Goal: Transaction & Acquisition: Book appointment/travel/reservation

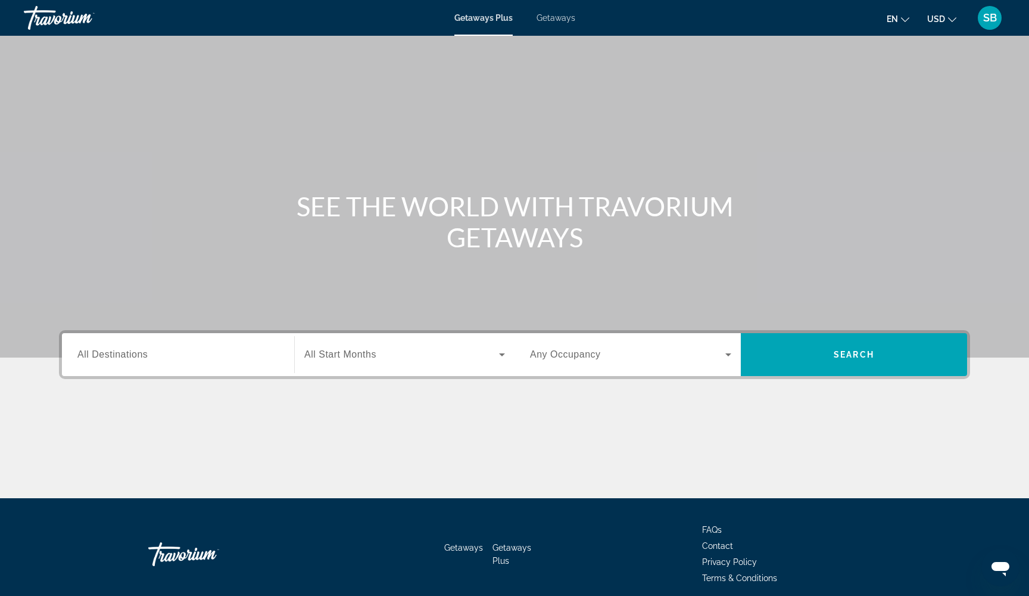
click at [550, 19] on span "Getaways" at bounding box center [556, 18] width 39 height 10
click at [150, 356] on input "Destination All Destinations" at bounding box center [177, 355] width 201 height 14
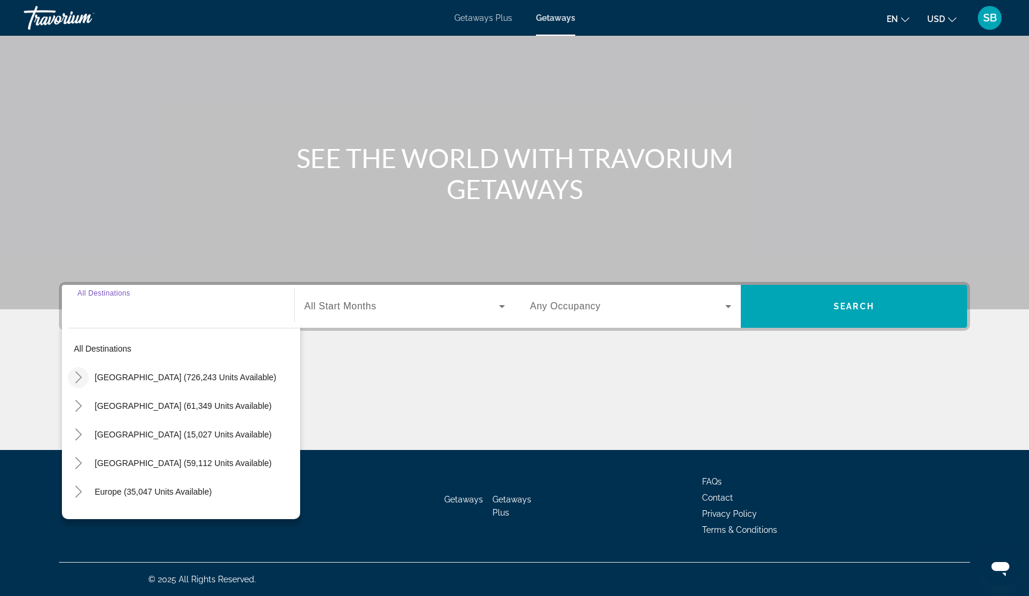
click at [77, 380] on icon "Toggle United States (726,243 units available)" at bounding box center [79, 377] width 12 height 12
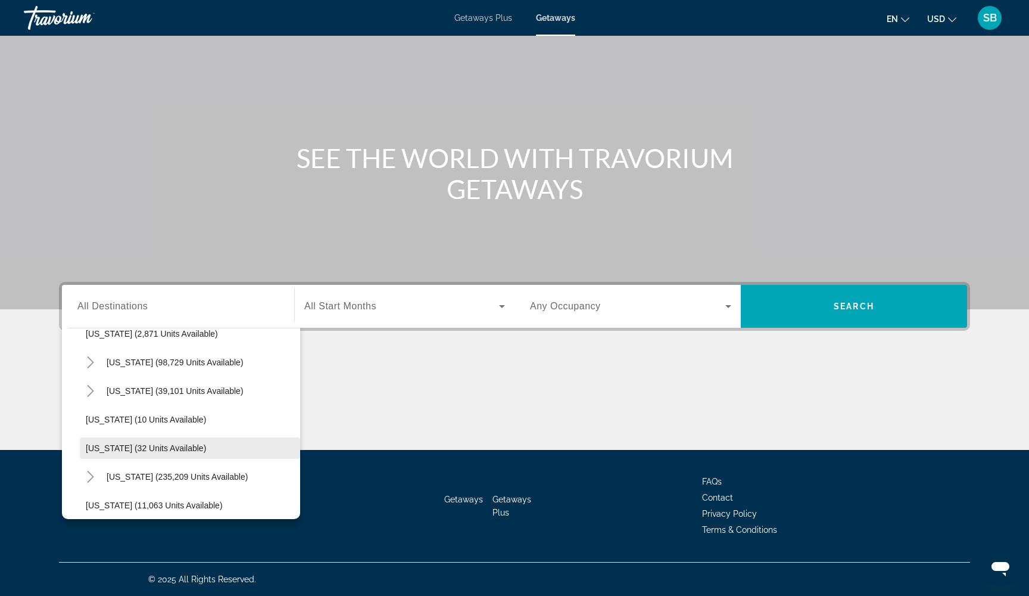
scroll to position [141, 0]
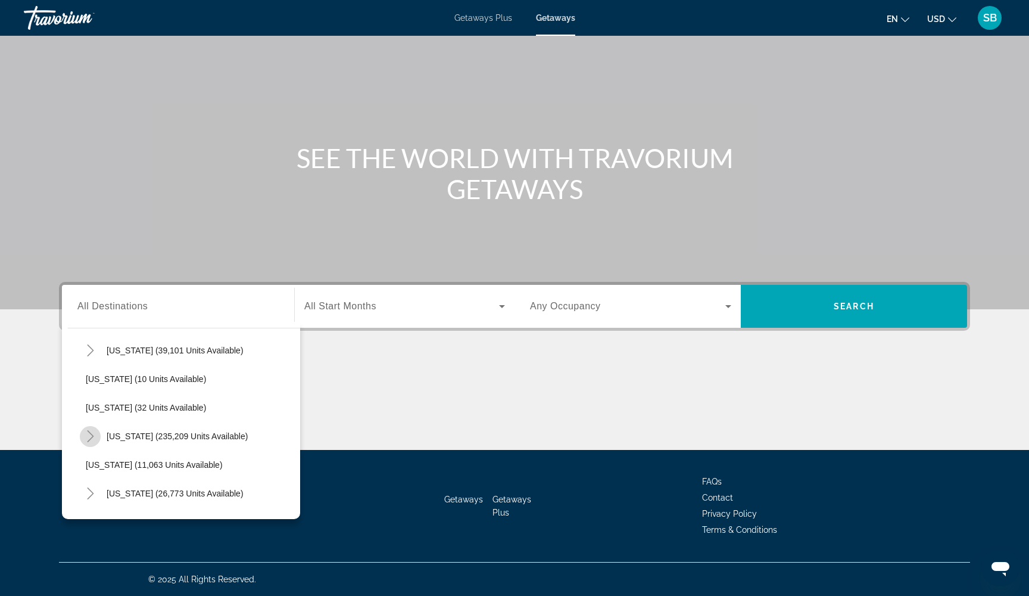
click at [92, 437] on icon "Toggle Florida (235,209 units available)" at bounding box center [90, 436] width 7 height 12
click at [116, 465] on span "[GEOGRAPHIC_DATA] (97,713 units available)" at bounding box center [186, 465] width 177 height 10
type input "**********"
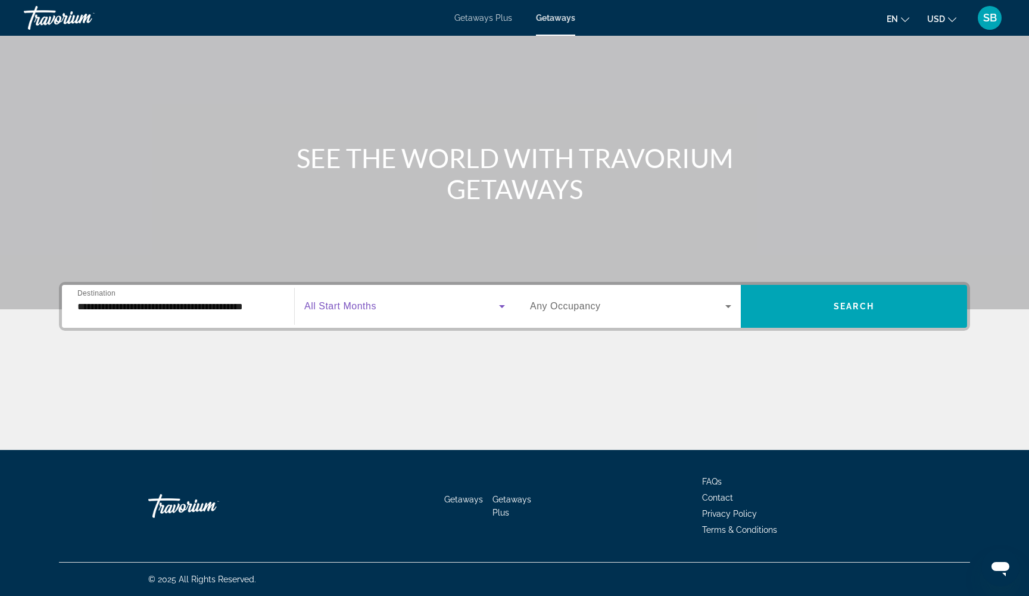
click at [377, 311] on span "Search widget" at bounding box center [401, 306] width 195 height 14
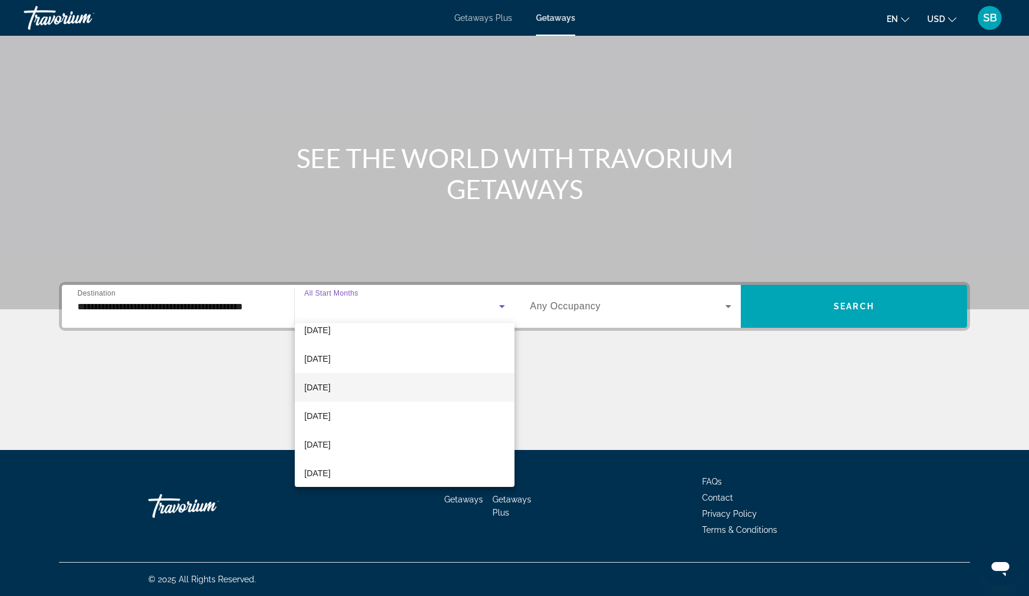
scroll to position [155, 0]
click at [348, 420] on mat-option "[DATE]" at bounding box center [405, 415] width 220 height 29
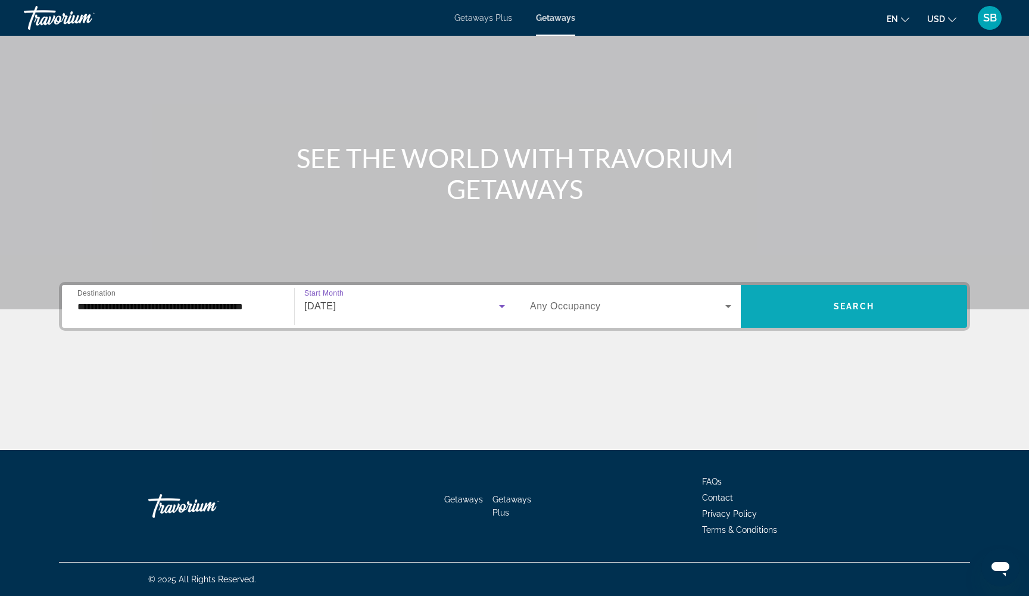
click at [794, 308] on span "Search widget" at bounding box center [854, 306] width 226 height 29
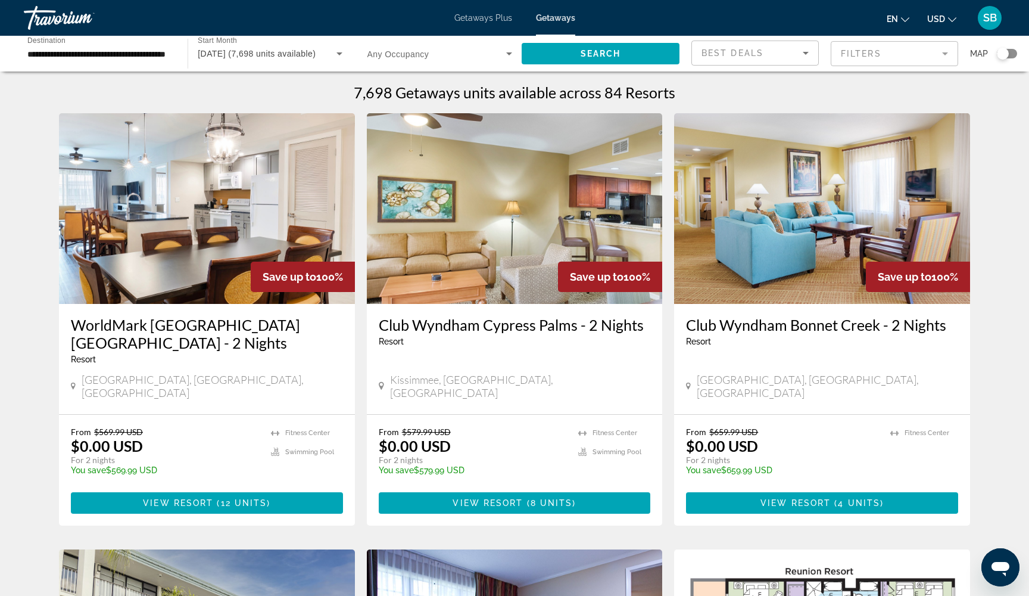
click at [856, 53] on mat-form-field "Filters" at bounding box center [894, 53] width 127 height 25
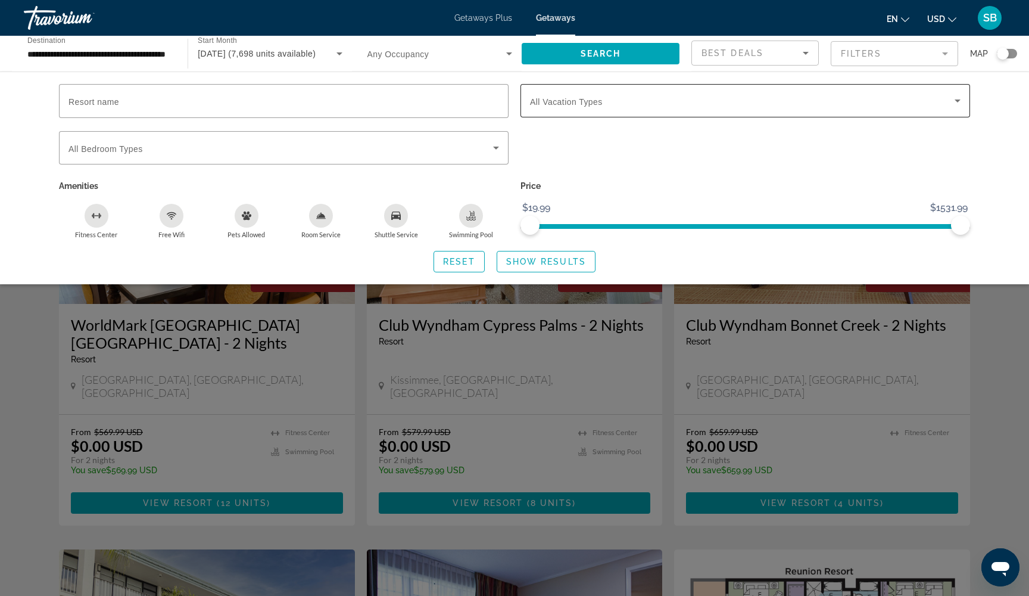
click at [634, 102] on span "Search widget" at bounding box center [742, 101] width 425 height 14
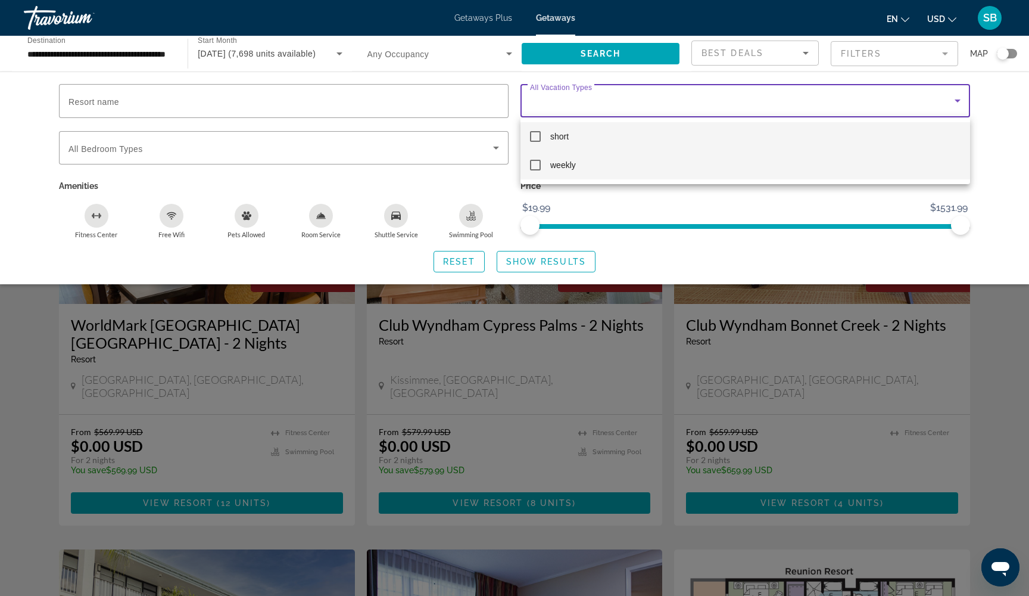
click at [535, 165] on mat-pseudo-checkbox at bounding box center [535, 165] width 11 height 11
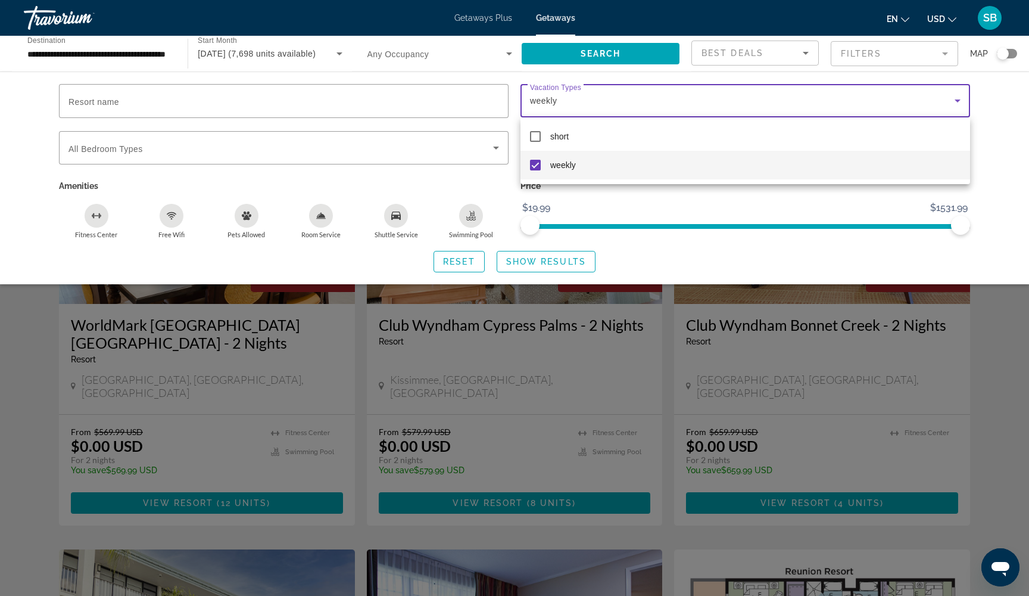
click at [562, 263] on div at bounding box center [514, 298] width 1029 height 596
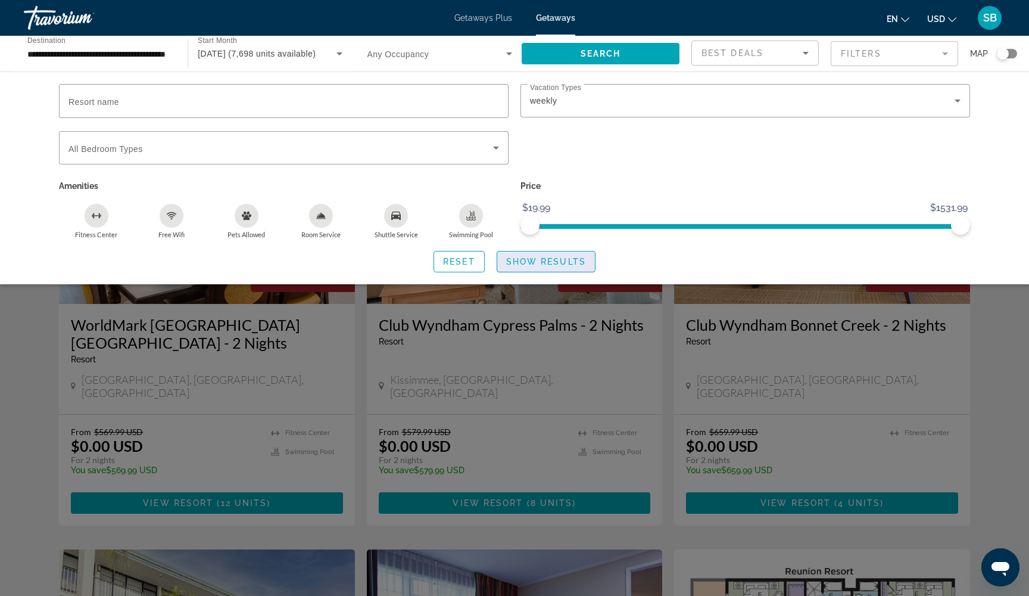
click at [542, 263] on span "Show Results" at bounding box center [546, 262] width 80 height 10
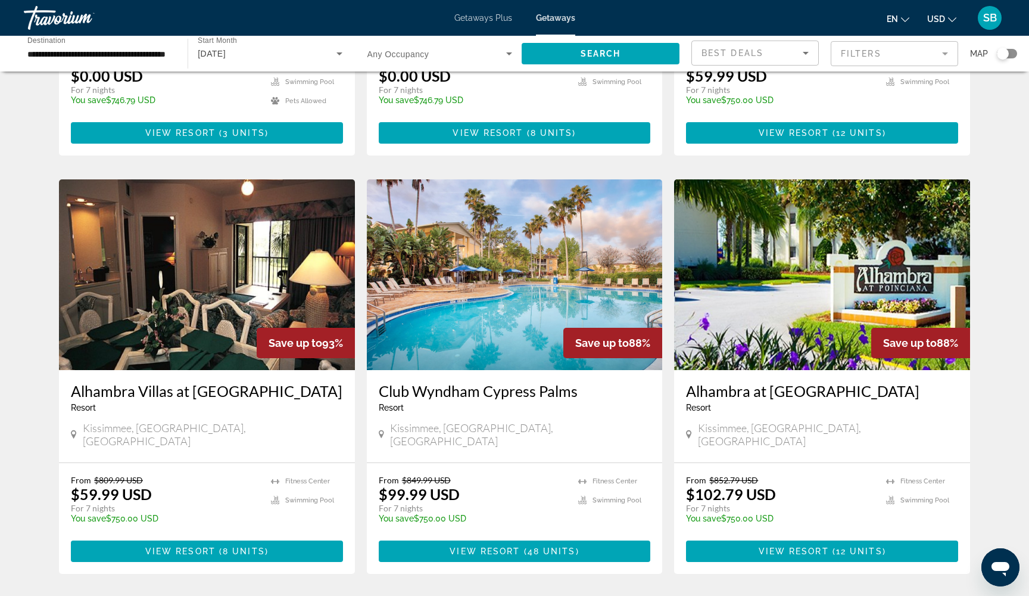
scroll to position [33, 0]
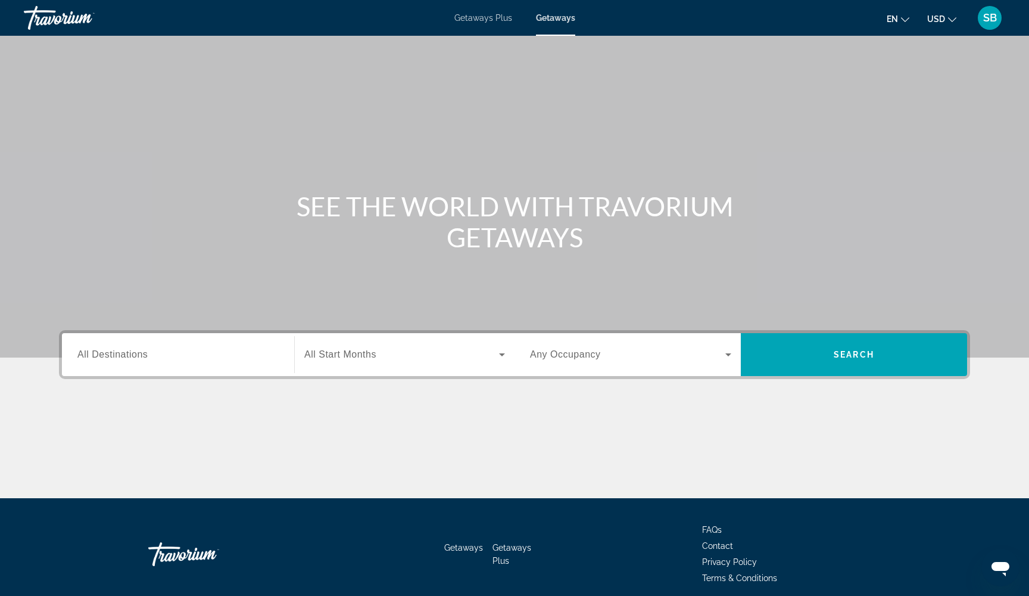
click at [126, 357] on span "All Destinations" at bounding box center [112, 354] width 70 height 10
click at [126, 357] on input "Destination All Destinations" at bounding box center [177, 355] width 201 height 14
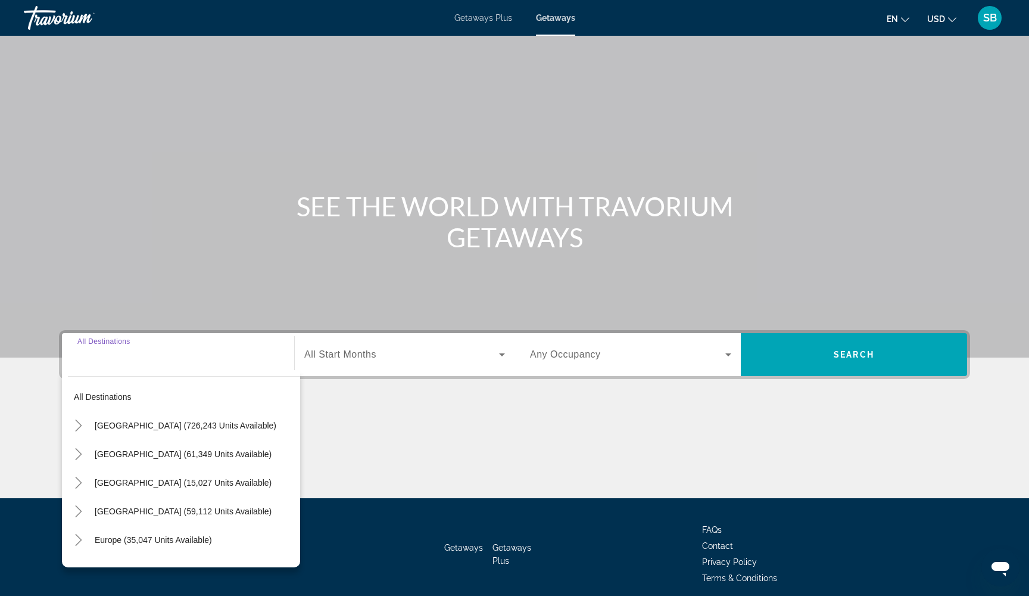
scroll to position [48, 0]
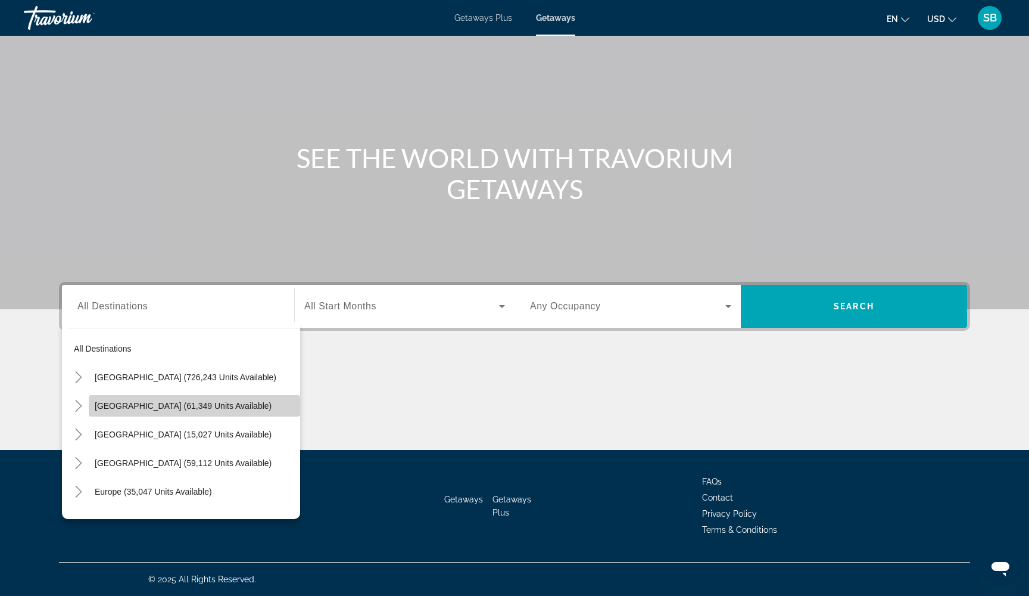
click at [111, 405] on span "[GEOGRAPHIC_DATA] (61,349 units available)" at bounding box center [183, 406] width 177 height 10
type input "**********"
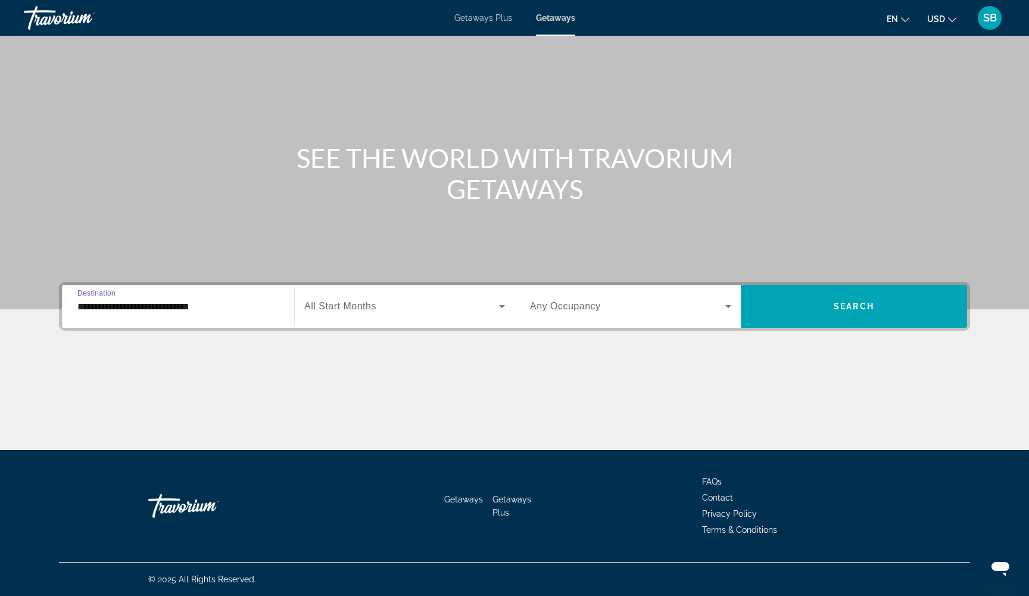
click at [99, 308] on input "**********" at bounding box center [177, 307] width 201 height 14
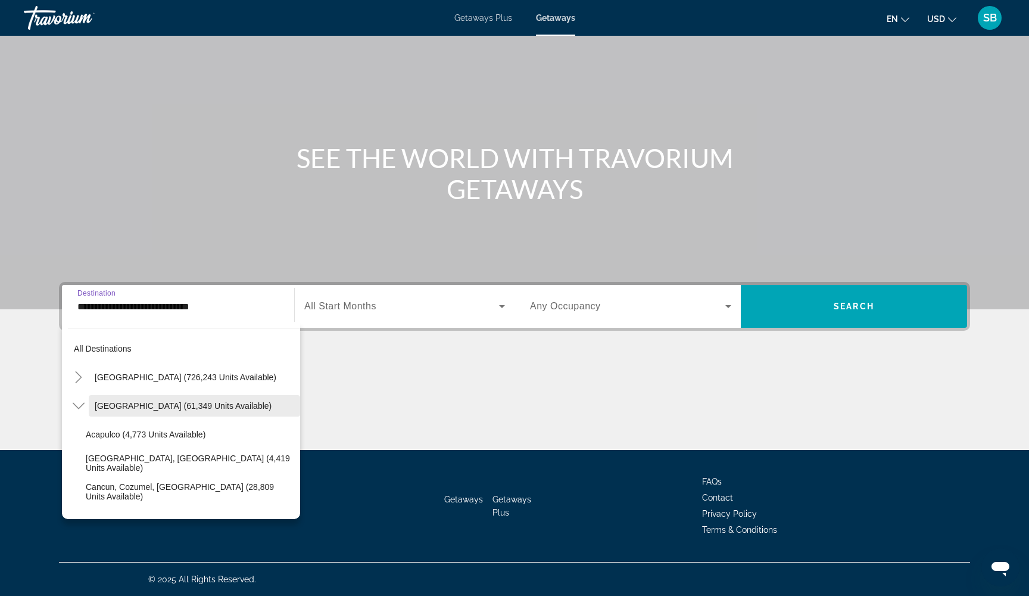
click at [113, 406] on span "[GEOGRAPHIC_DATA] (61,349 units available)" at bounding box center [183, 406] width 177 height 10
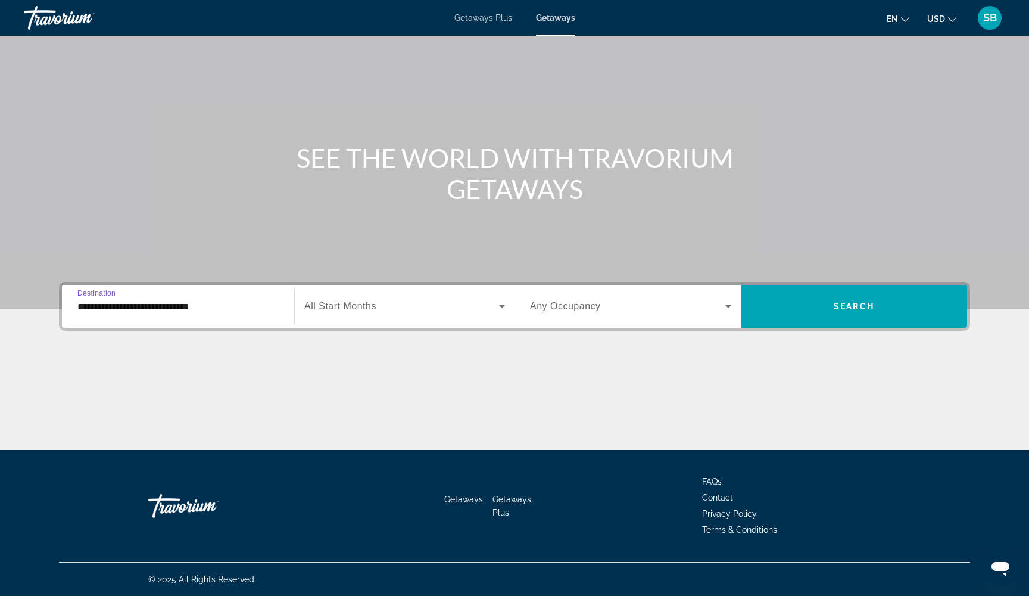
click at [334, 306] on span "All Start Months" at bounding box center [340, 306] width 72 height 10
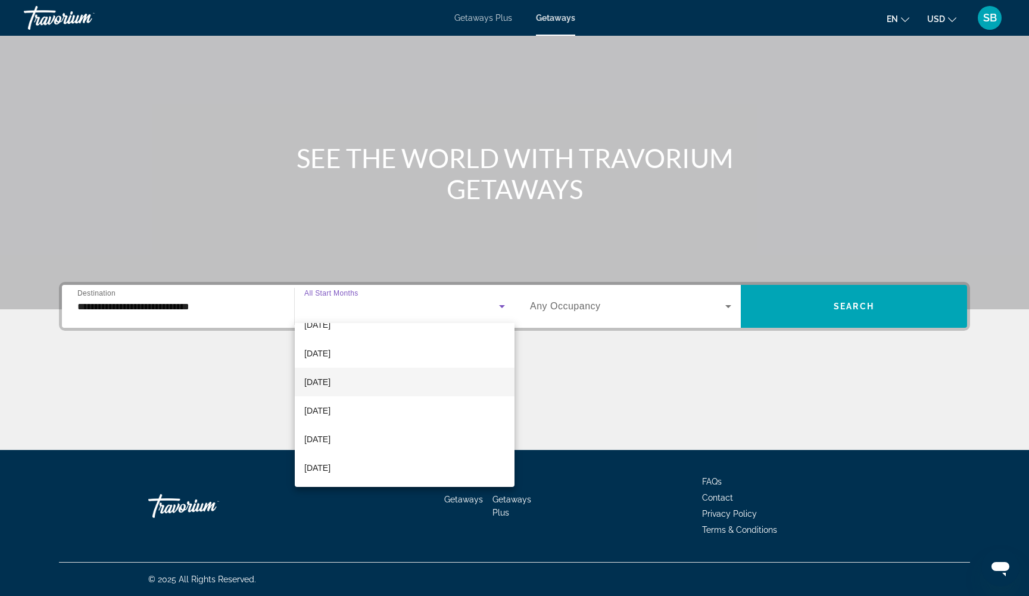
scroll to position [246, 0]
click at [351, 375] on mat-option "[DATE]" at bounding box center [405, 381] width 220 height 29
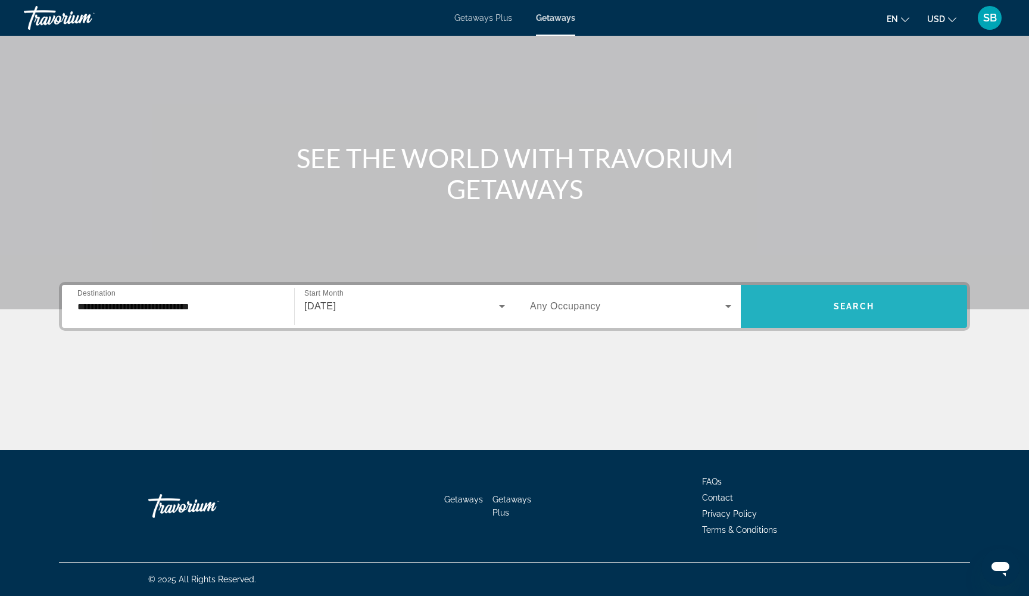
click at [818, 310] on span "Search widget" at bounding box center [854, 306] width 226 height 29
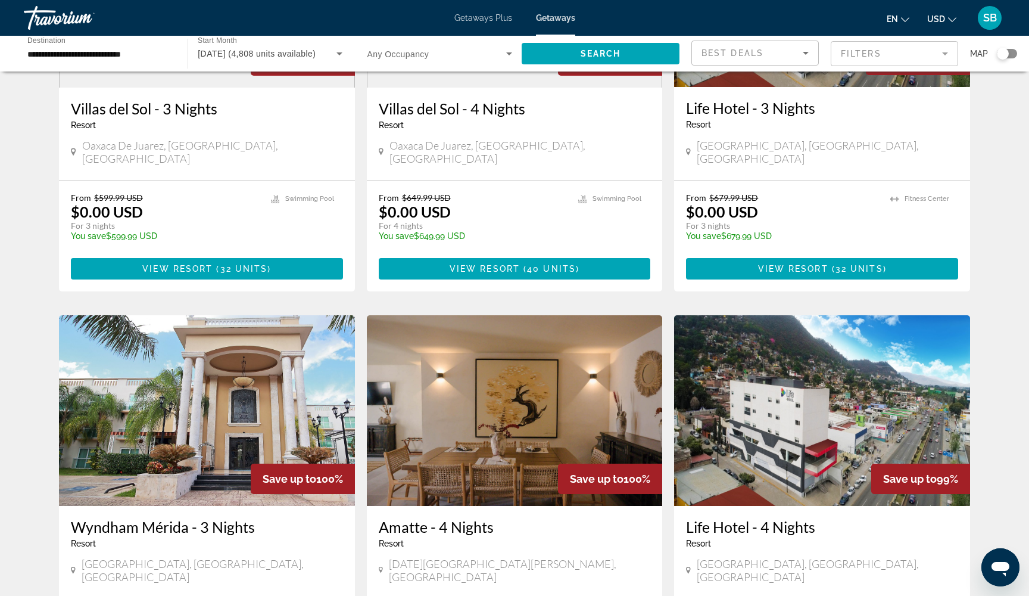
scroll to position [161, 0]
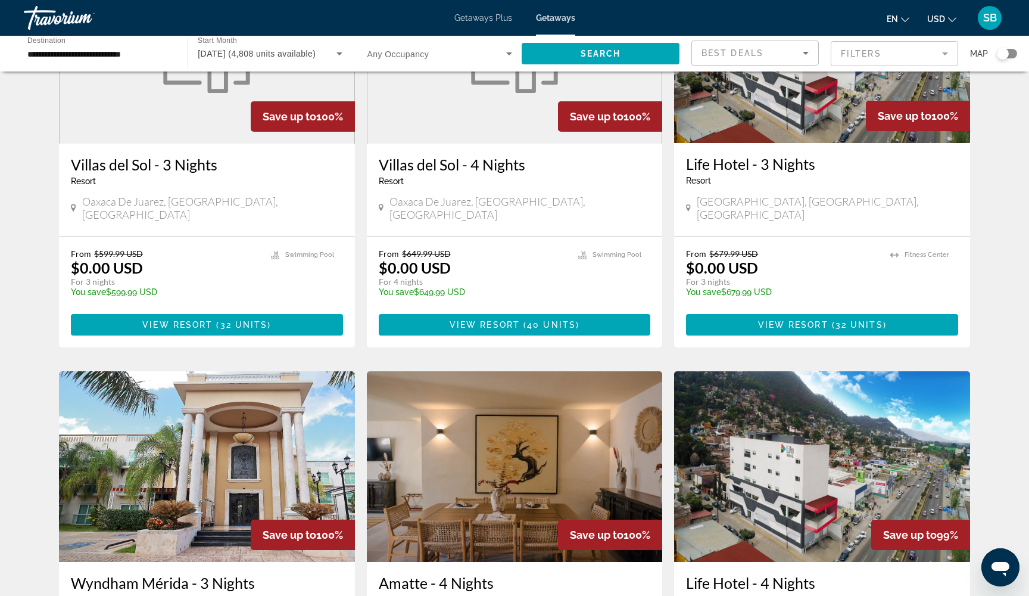
click at [874, 52] on mat-form-field "Filters" at bounding box center [894, 53] width 127 height 25
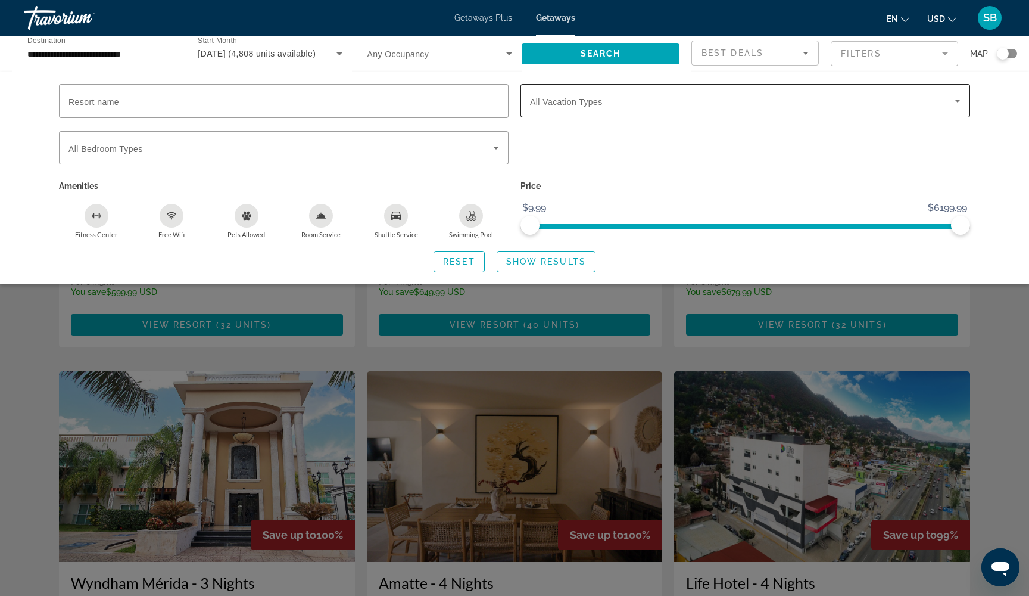
click at [679, 104] on span "Search widget" at bounding box center [742, 101] width 425 height 14
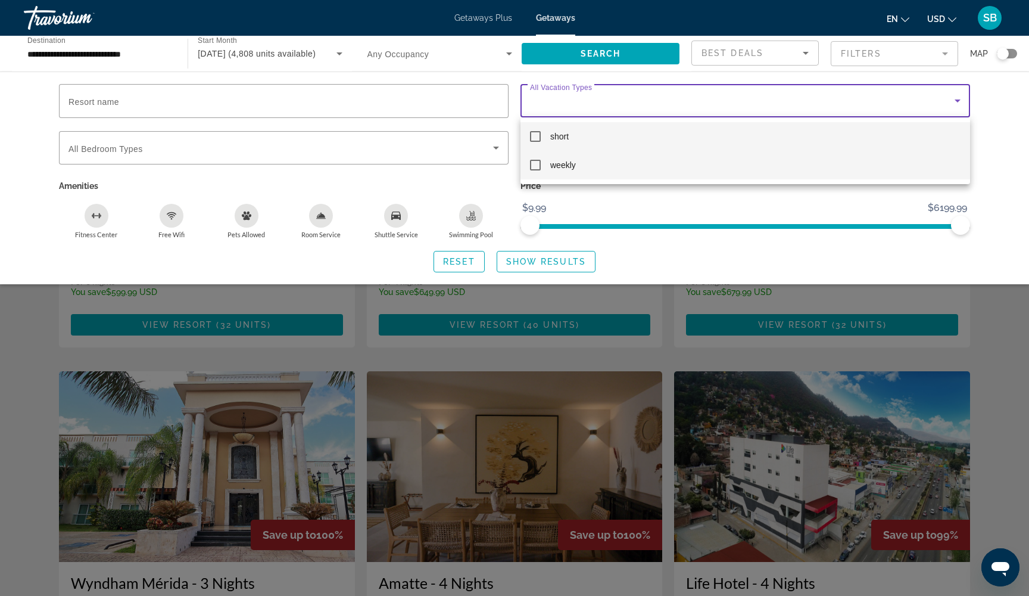
click at [533, 170] on mat-pseudo-checkbox at bounding box center [535, 165] width 11 height 11
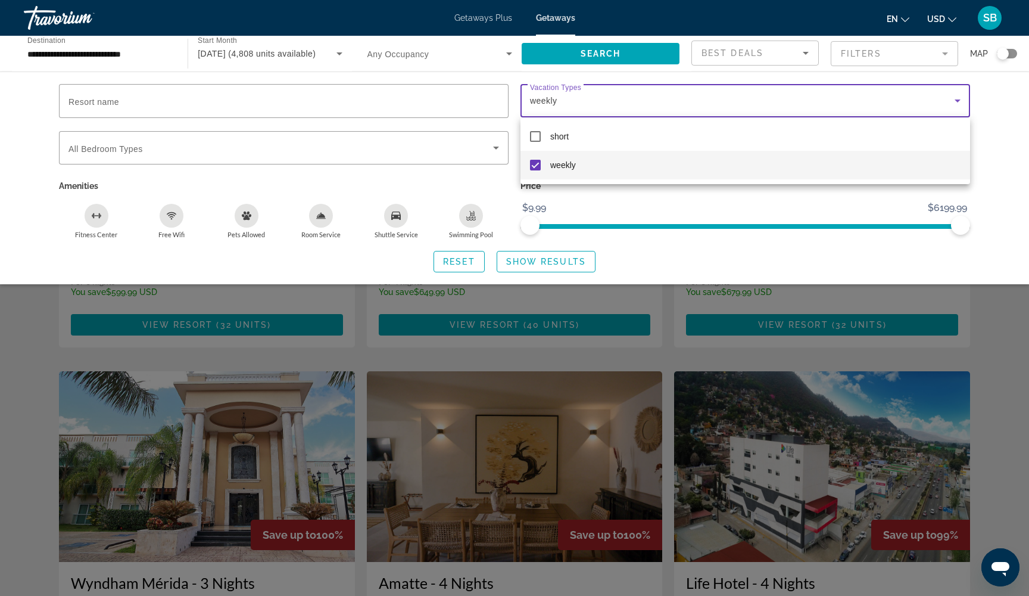
click at [530, 263] on div at bounding box center [514, 298] width 1029 height 596
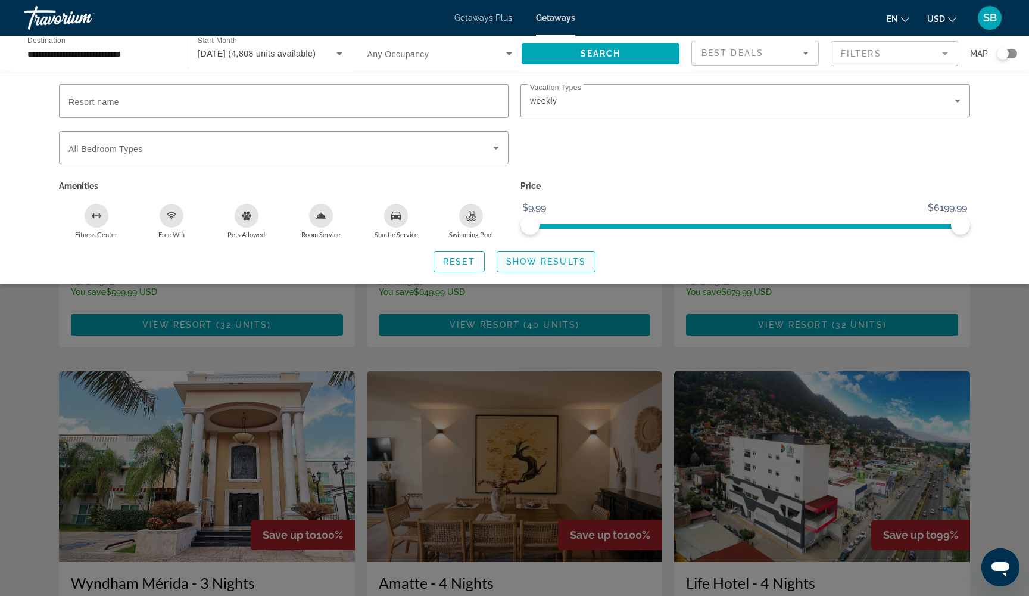
click at [529, 263] on span "Show Results" at bounding box center [546, 262] width 80 height 10
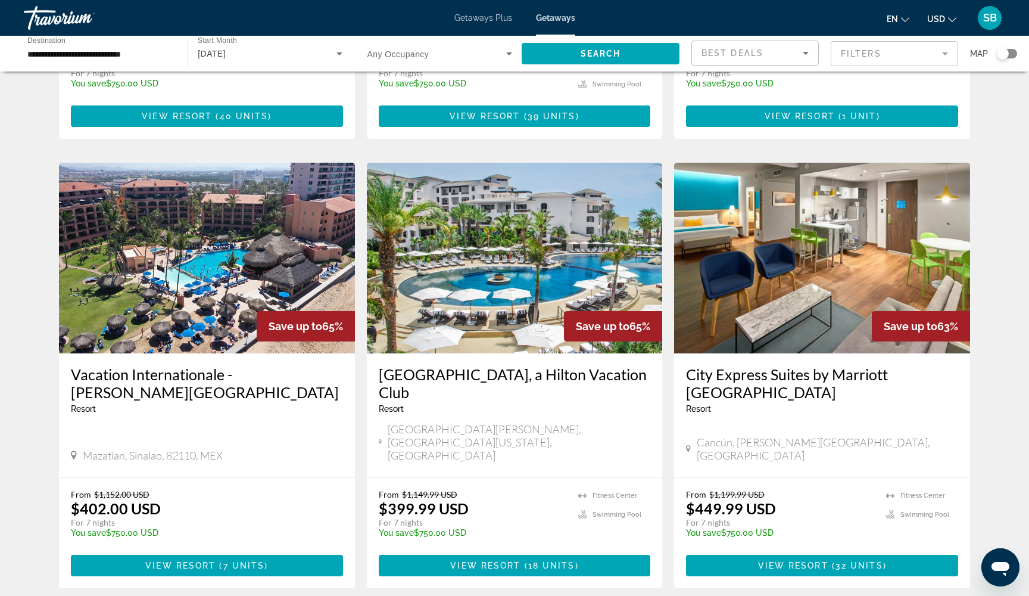
scroll to position [1207, 0]
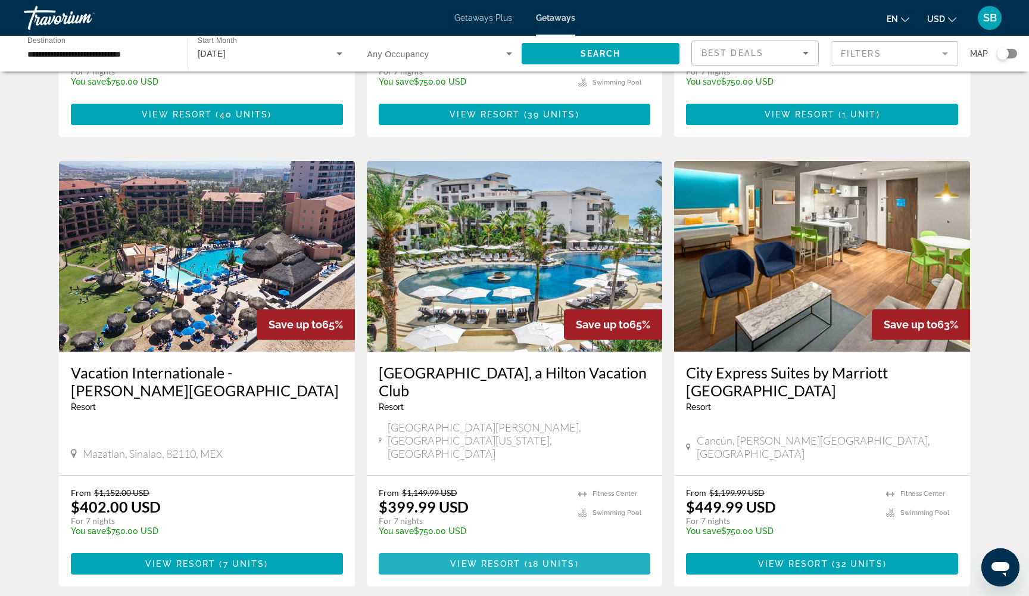
click at [473, 559] on span "View Resort" at bounding box center [485, 564] width 70 height 10
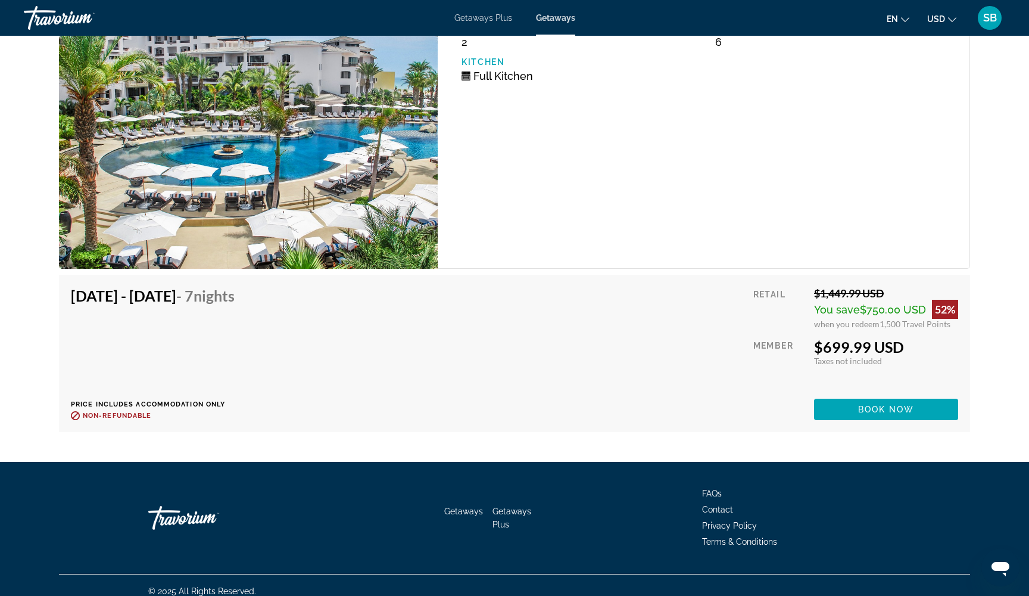
scroll to position [3049, 0]
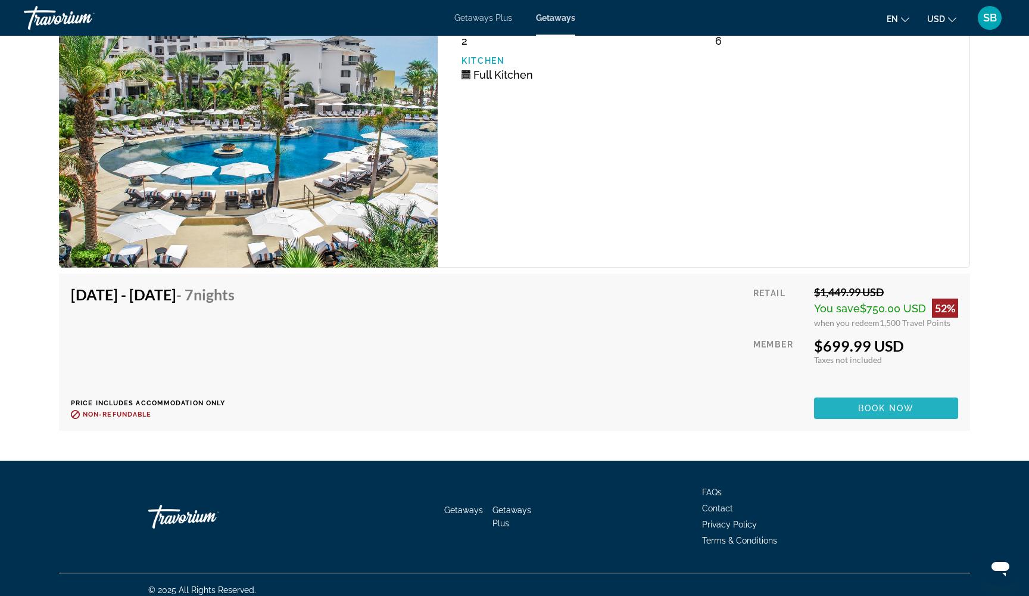
click at [849, 406] on span "Main content" at bounding box center [886, 408] width 144 height 29
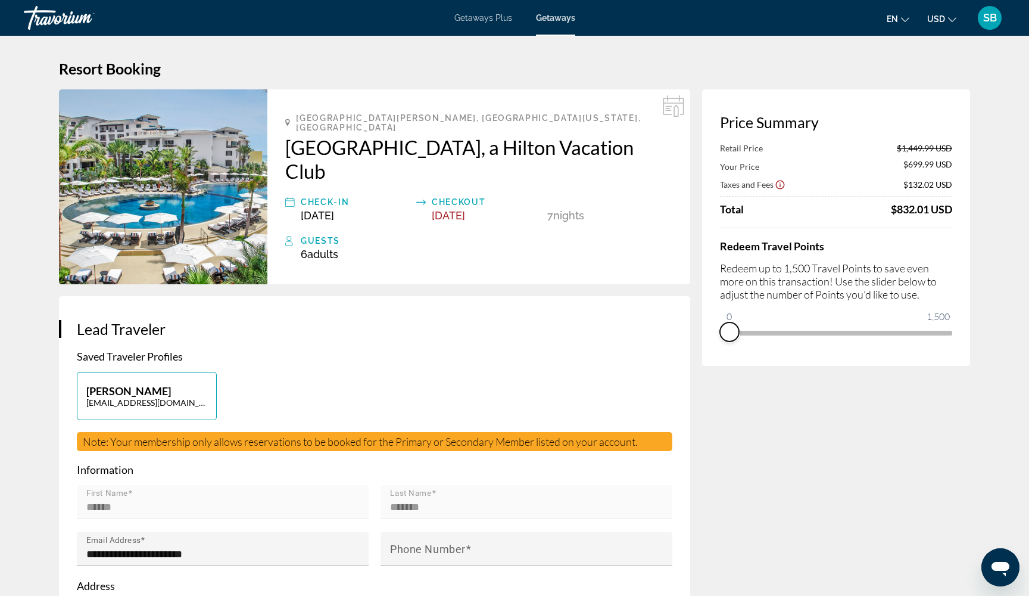
drag, startPoint x: 940, startPoint y: 353, endPoint x: 712, endPoint y: 350, distance: 228.1
click at [712, 350] on div "Price Summary Retail Price $1,449.99 USD Your Price $699.99 USD Taxes and Fees …" at bounding box center [836, 227] width 268 height 276
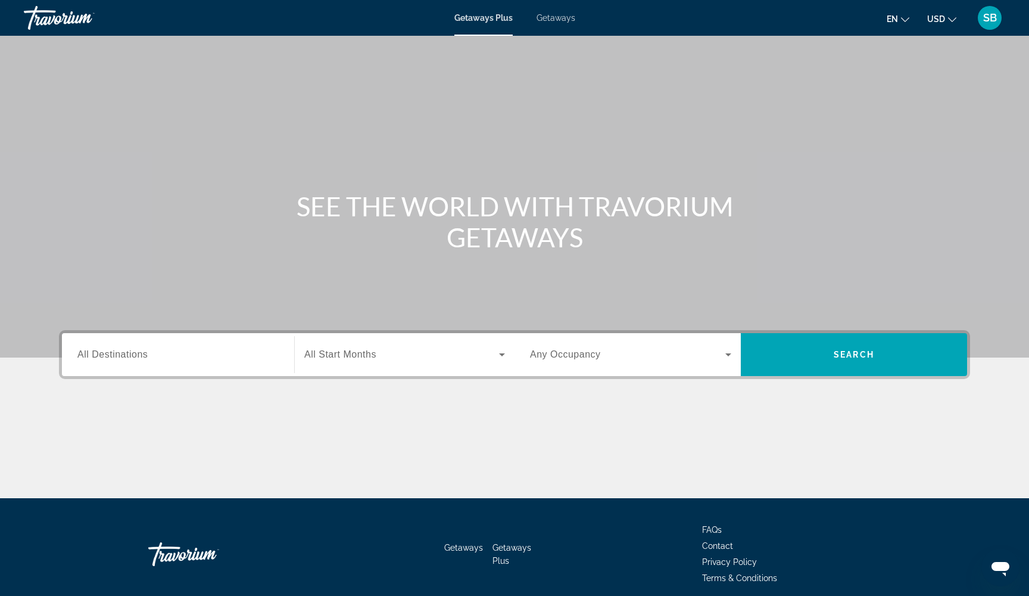
click at [556, 15] on span "Getaways" at bounding box center [556, 18] width 39 height 10
click at [161, 348] on input "Destination All Destinations" at bounding box center [177, 355] width 201 height 14
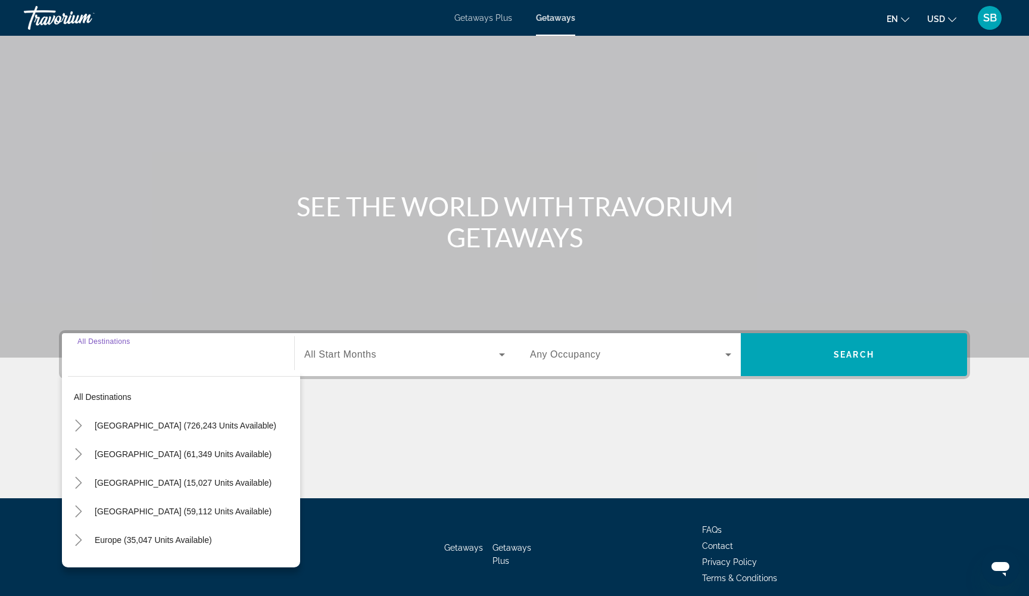
scroll to position [48, 0]
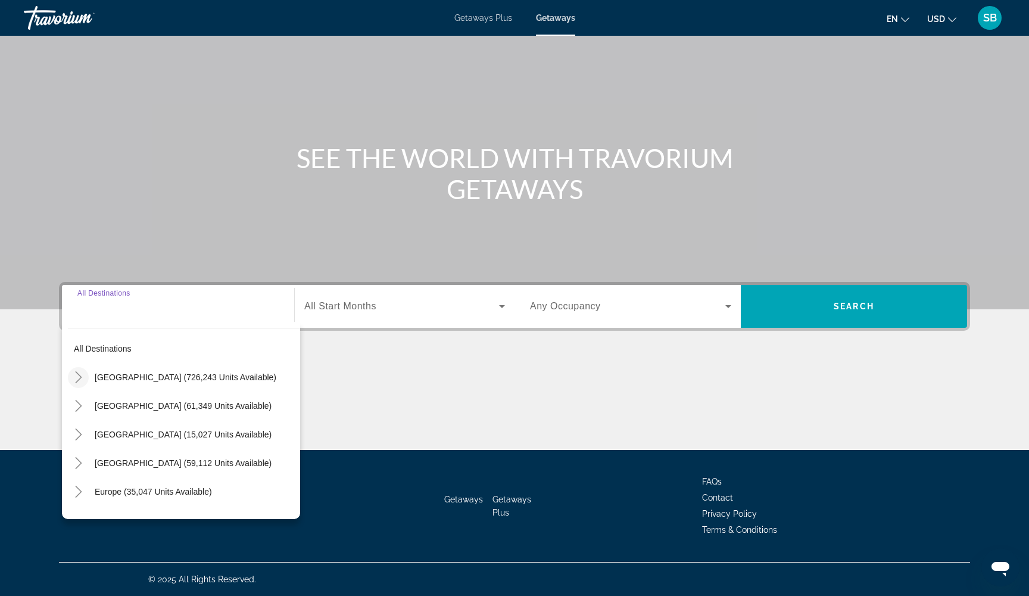
click at [85, 373] on mat-icon "Toggle United States (726,243 units available)" at bounding box center [78, 377] width 21 height 21
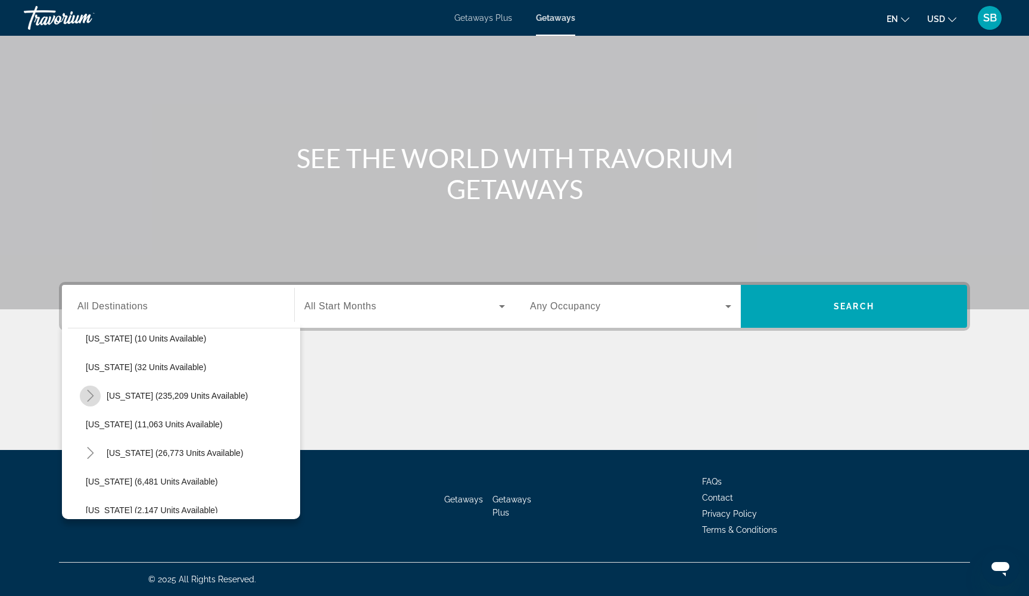
click at [92, 395] on icon "Toggle Florida (235,209 units available)" at bounding box center [91, 395] width 12 height 12
click at [126, 422] on span "[GEOGRAPHIC_DATA] (97,713 units available)" at bounding box center [186, 424] width 177 height 10
type input "**********"
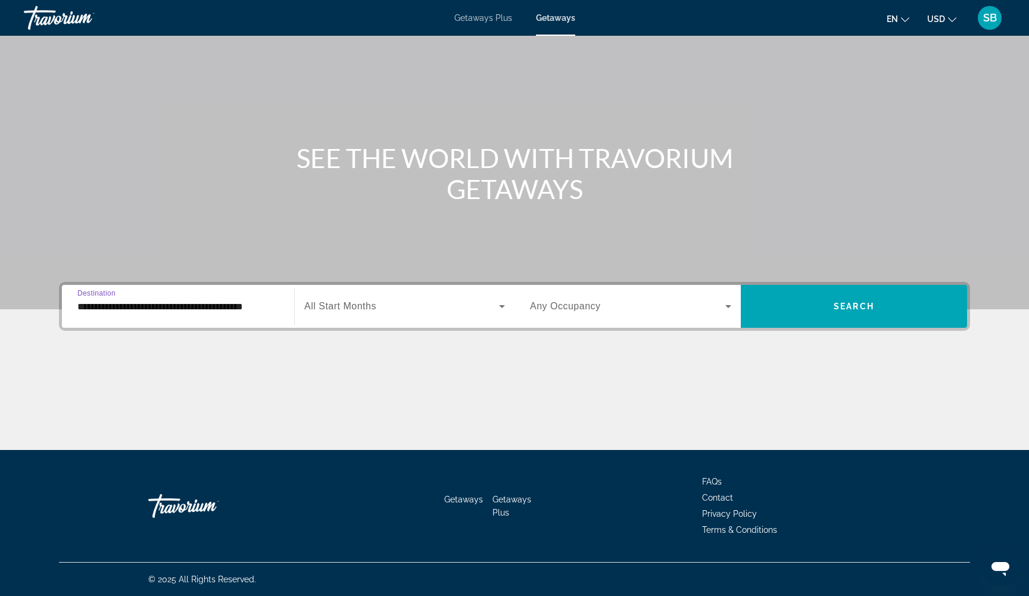
click at [379, 304] on span "Search widget" at bounding box center [401, 306] width 195 height 14
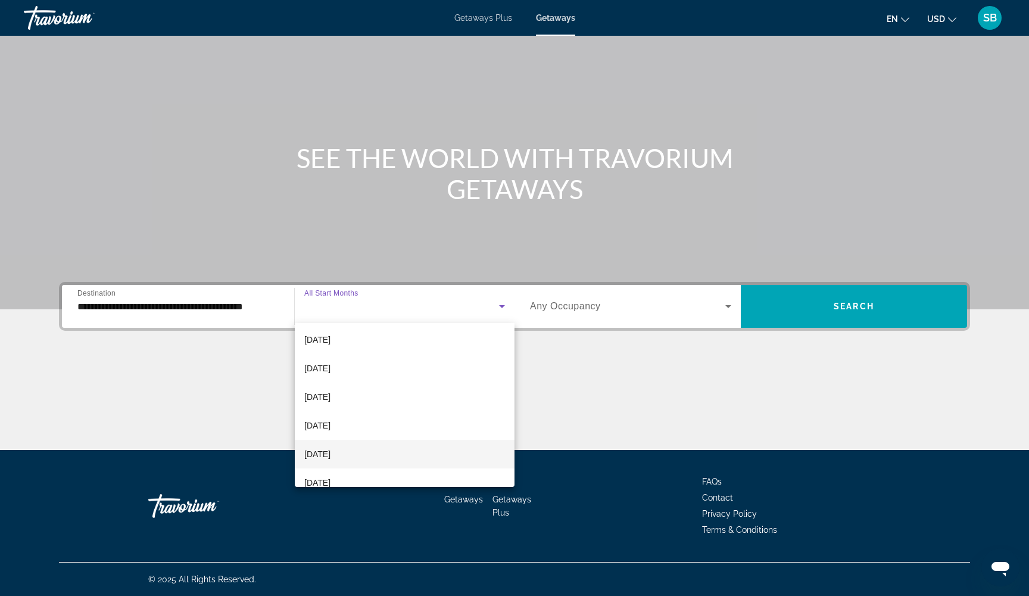
scroll to position [202, 0]
click at [360, 372] on mat-option "[DATE]" at bounding box center [405, 368] width 220 height 29
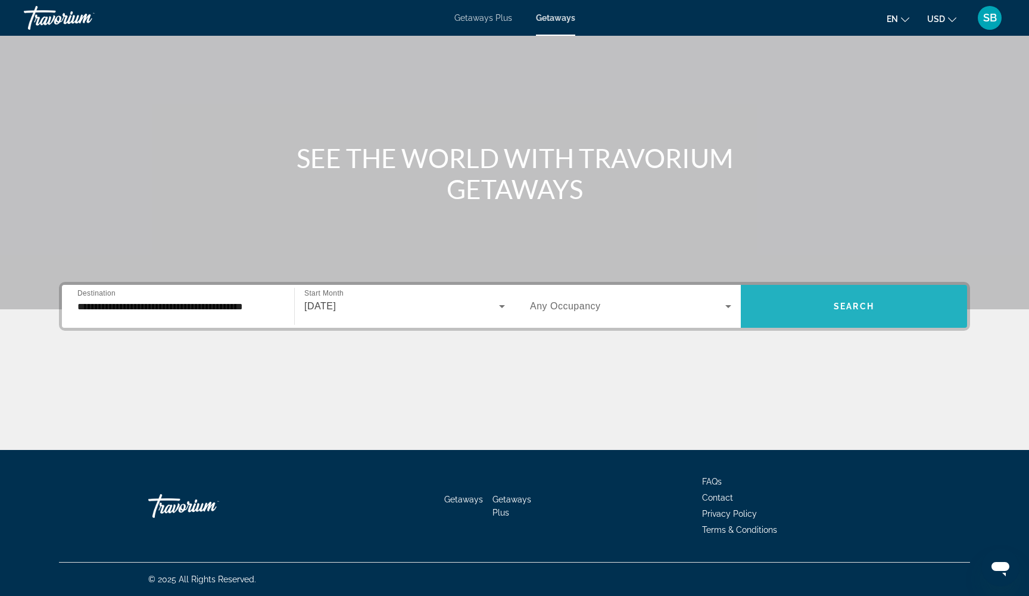
click at [854, 313] on span "Search widget" at bounding box center [854, 306] width 226 height 29
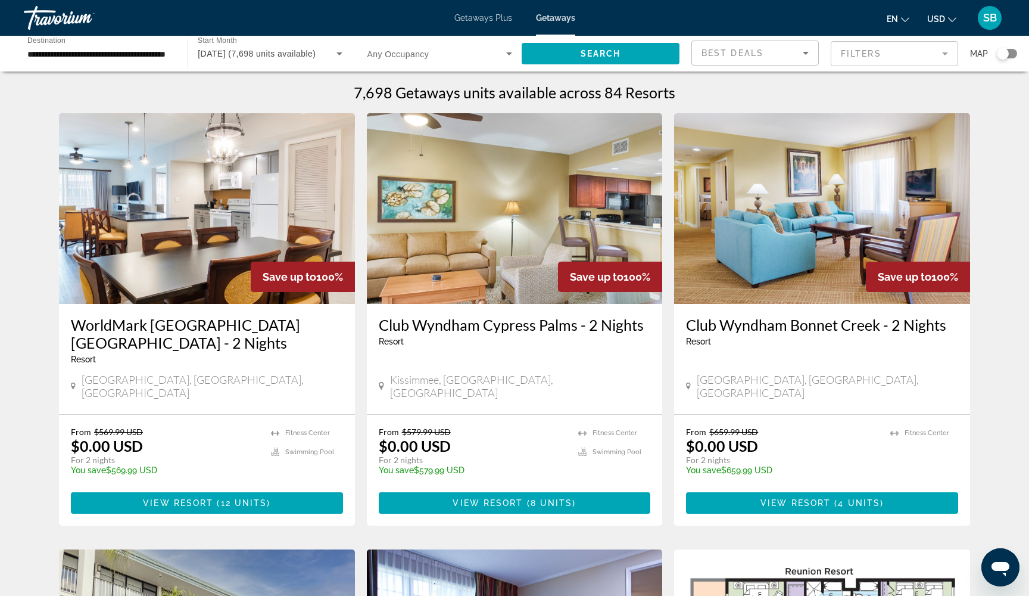
click at [918, 55] on mat-form-field "Filters" at bounding box center [894, 53] width 127 height 25
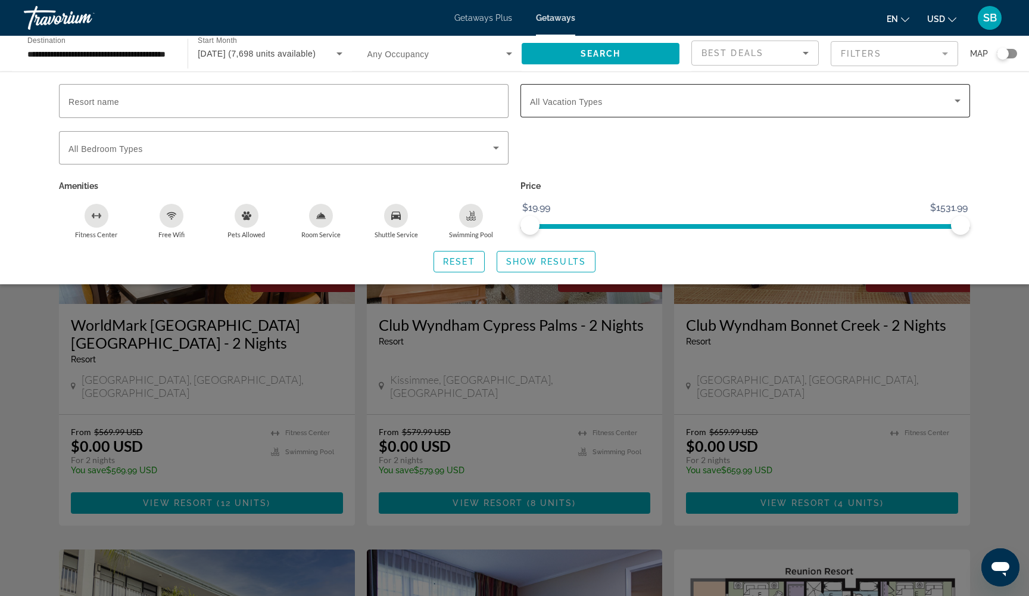
click at [740, 111] on div "Search widget" at bounding box center [745, 100] width 431 height 33
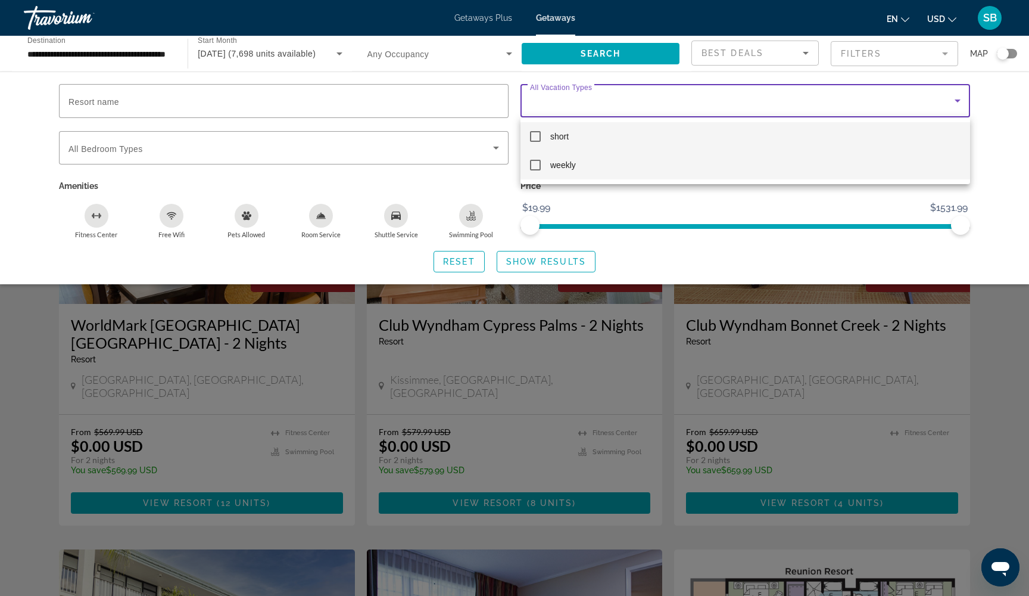
click at [631, 161] on mat-option "weekly" at bounding box center [746, 165] width 450 height 29
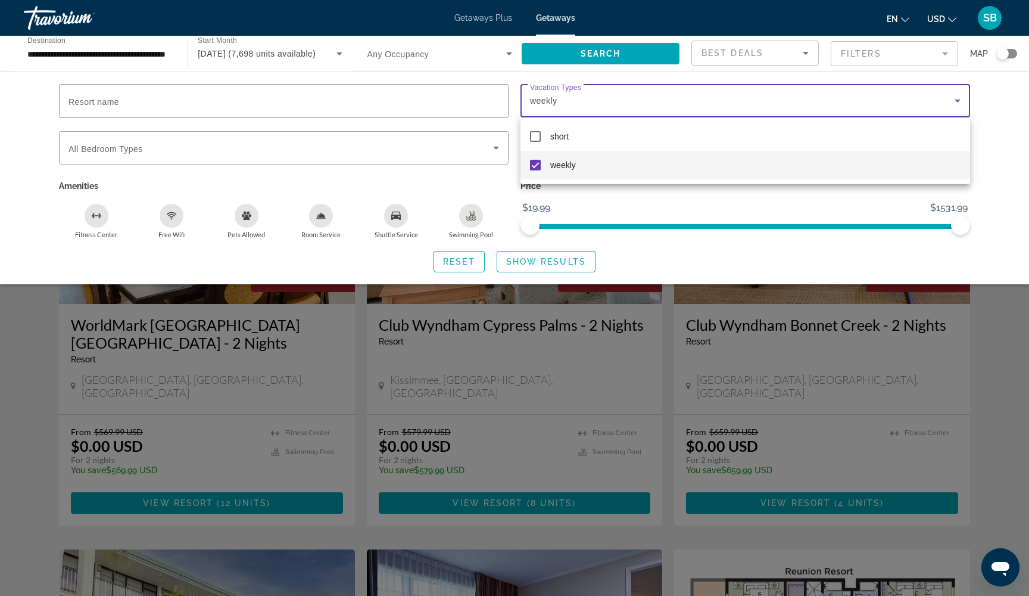
click at [549, 264] on div at bounding box center [514, 298] width 1029 height 596
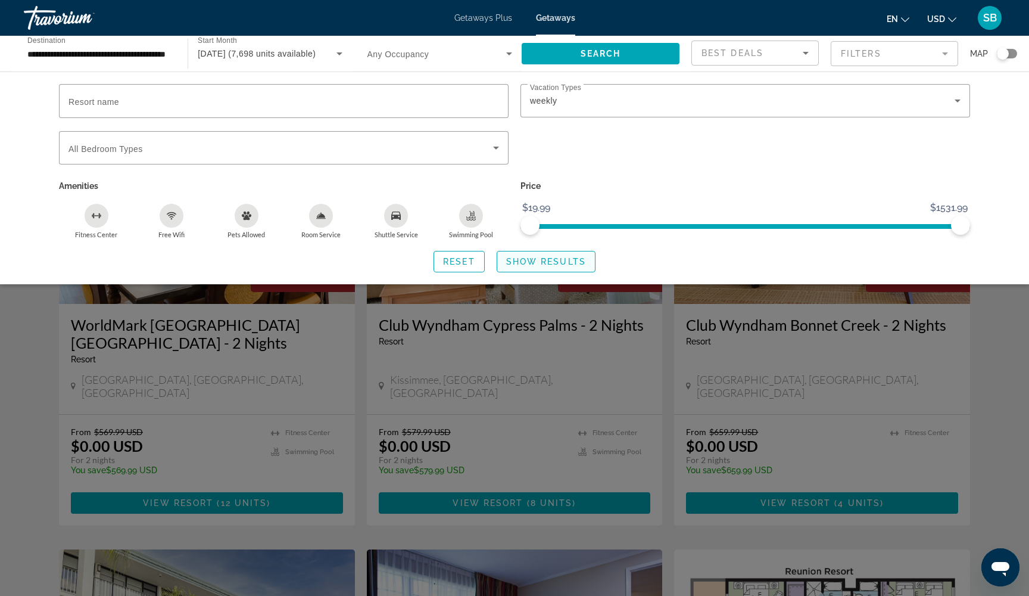
click at [538, 266] on span "Show Results" at bounding box center [546, 262] width 80 height 10
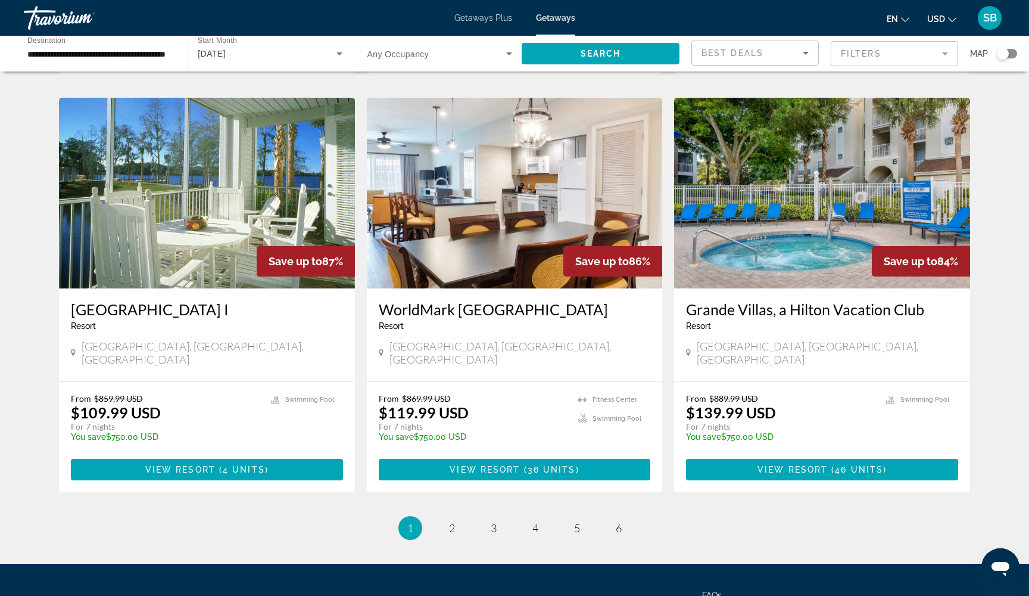
scroll to position [1326, 0]
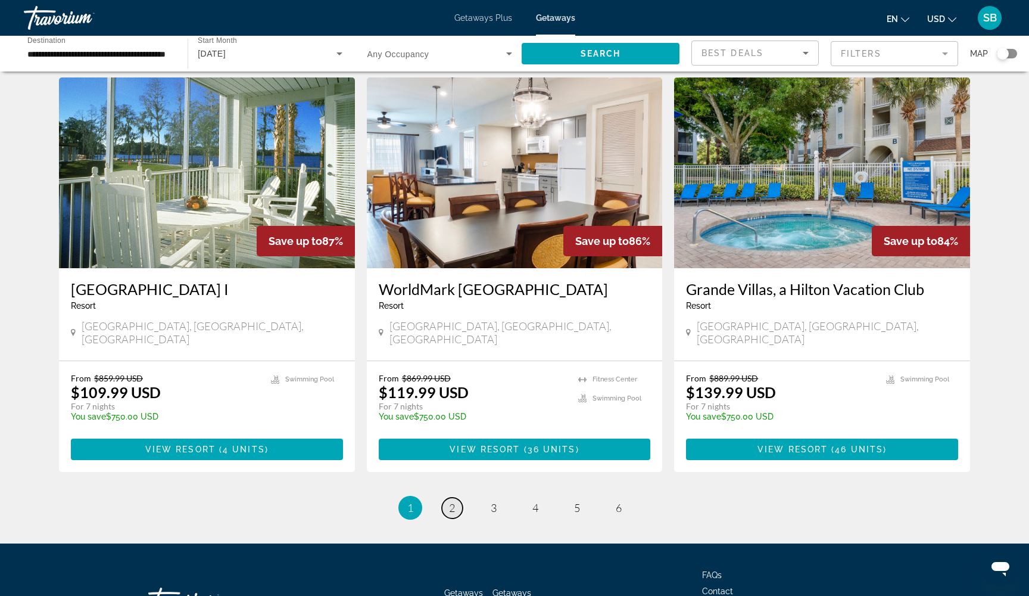
click at [453, 501] on span "2" at bounding box center [452, 507] width 6 height 13
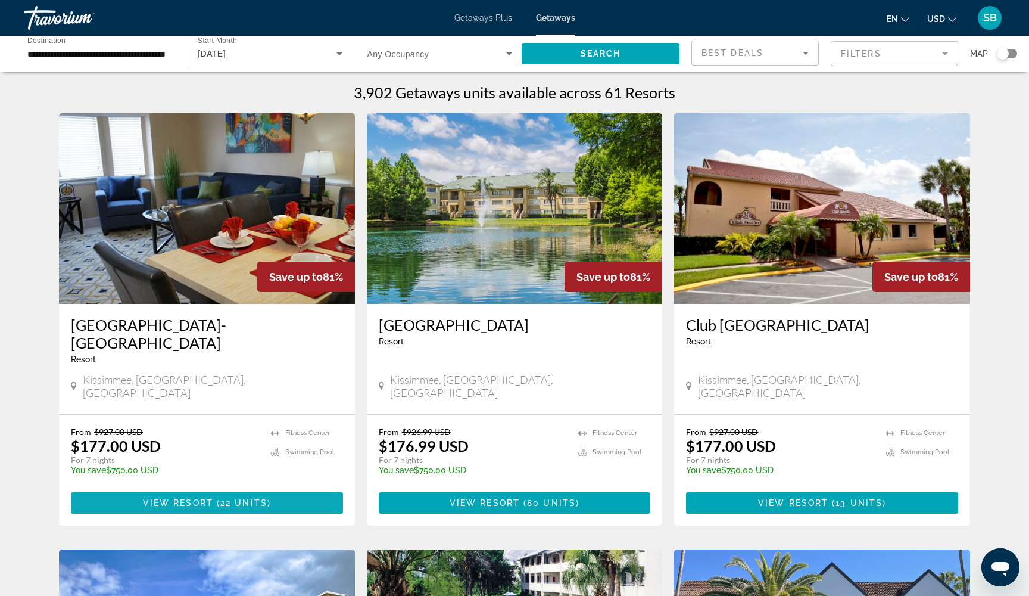
click at [193, 498] on span "View Resort" at bounding box center [178, 503] width 70 height 10
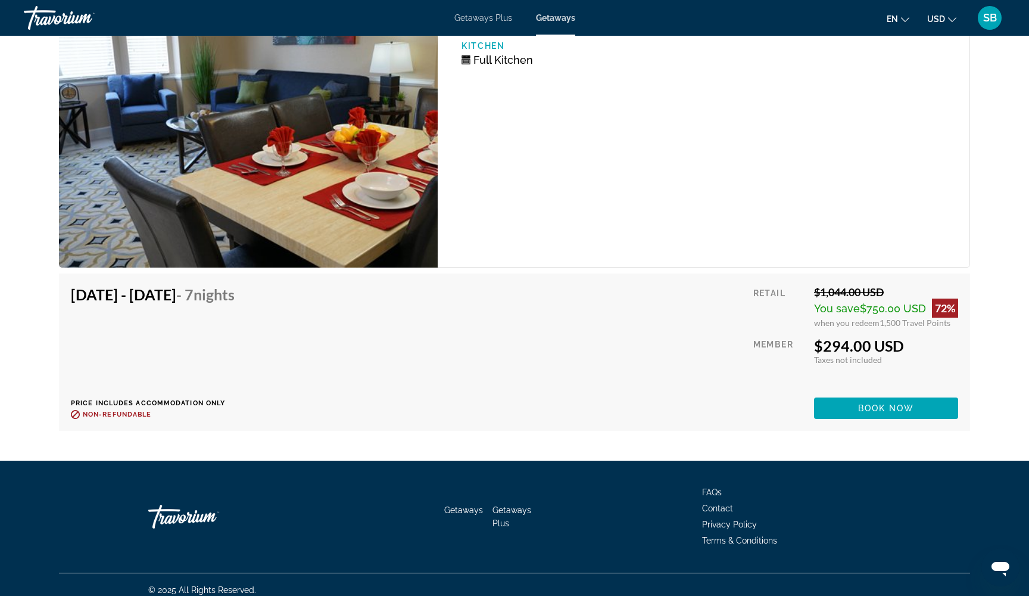
scroll to position [4750, 0]
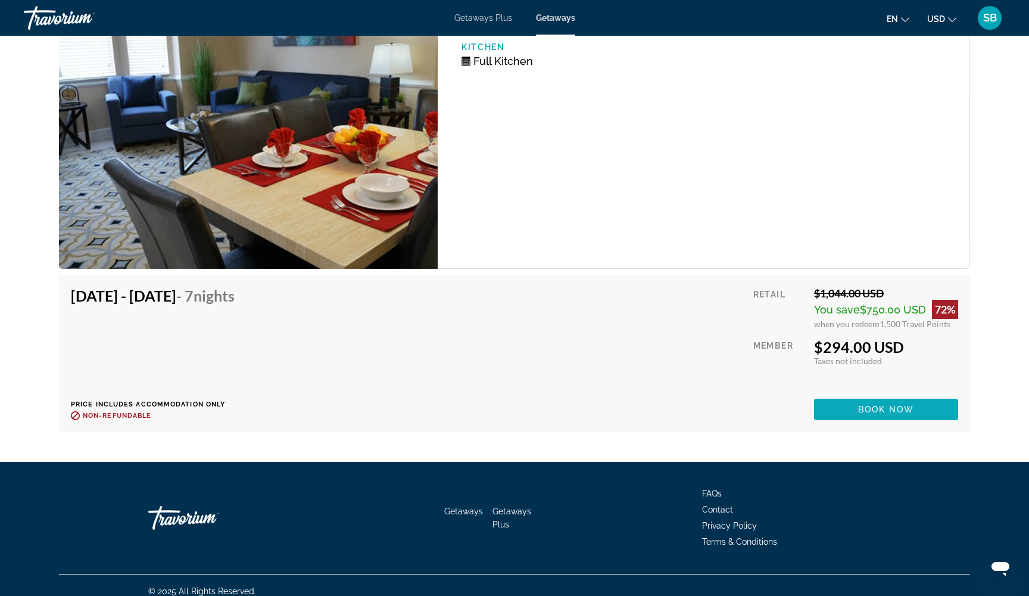
click at [853, 401] on span "Main content" at bounding box center [886, 409] width 144 height 29
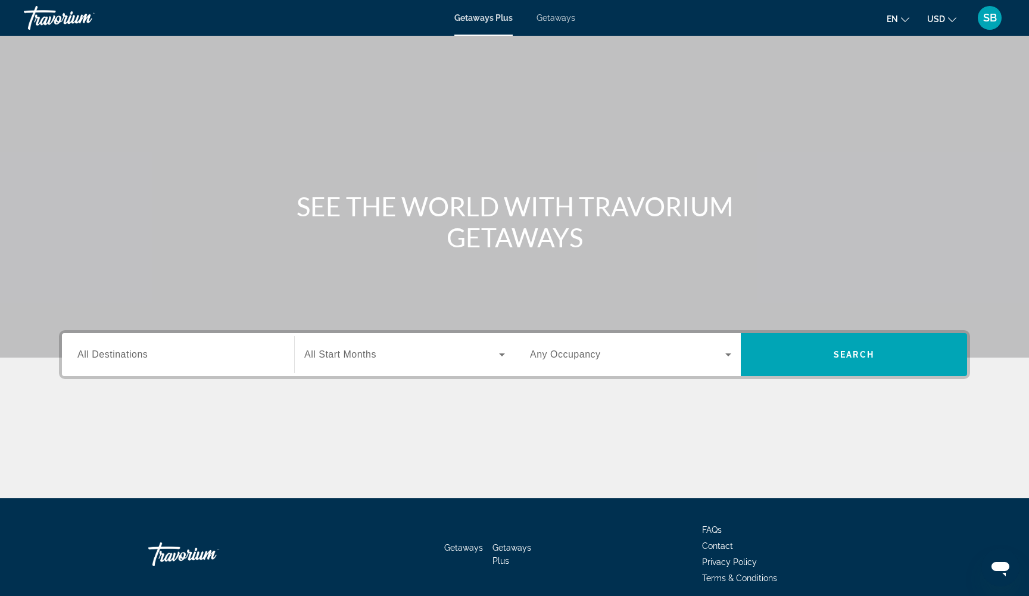
click at [555, 20] on span "Getaways" at bounding box center [556, 18] width 39 height 10
click at [114, 355] on span "All Destinations" at bounding box center [112, 354] width 70 height 10
click at [114, 355] on input "Destination All Destinations" at bounding box center [177, 355] width 201 height 14
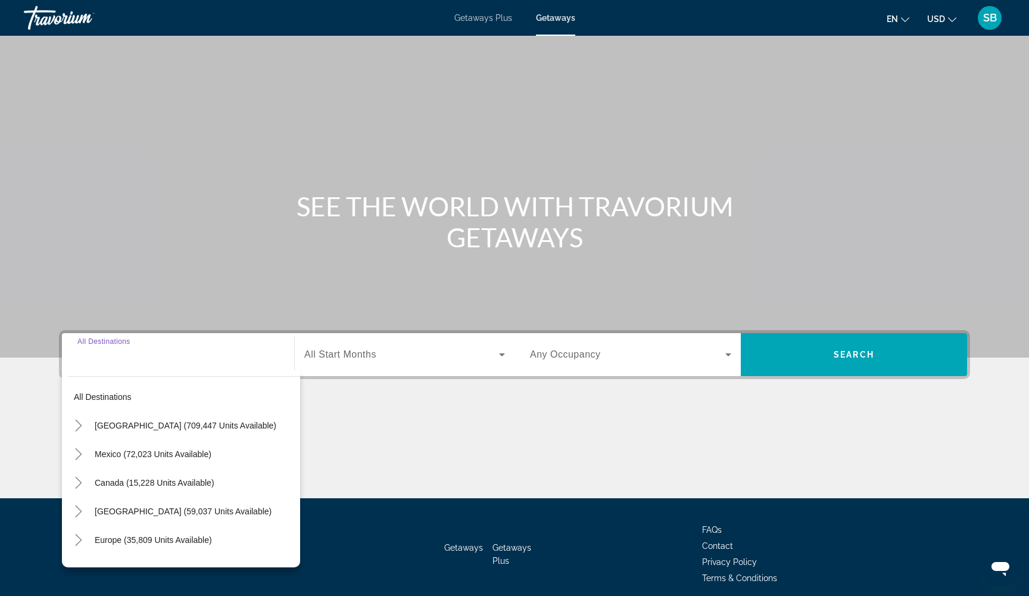
scroll to position [48, 0]
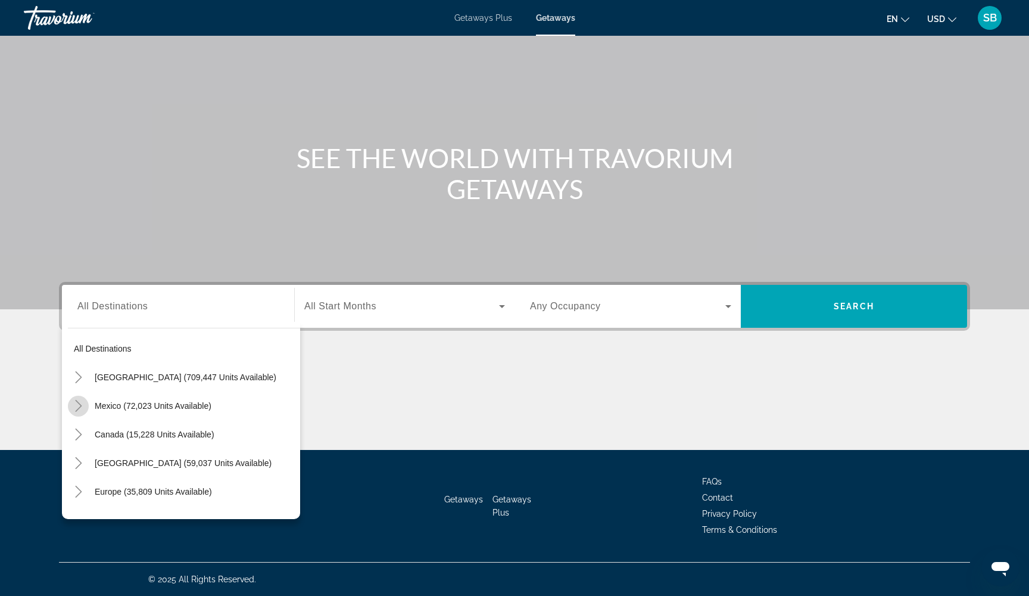
click at [83, 406] on icon "Toggle Mexico (72,023 units available)" at bounding box center [79, 406] width 12 height 12
click at [78, 406] on icon "Toggle Mexico (72,023 units available)" at bounding box center [79, 406] width 12 height 12
click at [125, 407] on span "Mexico (72,023 units available)" at bounding box center [153, 406] width 117 height 10
type input "**********"
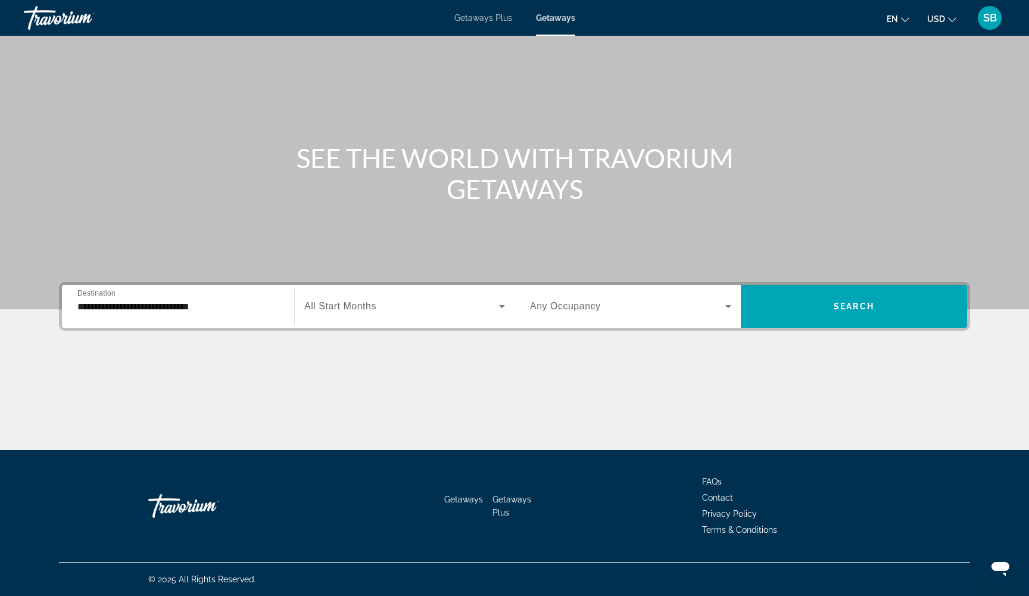
click at [367, 310] on span "All Start Months" at bounding box center [340, 306] width 72 height 10
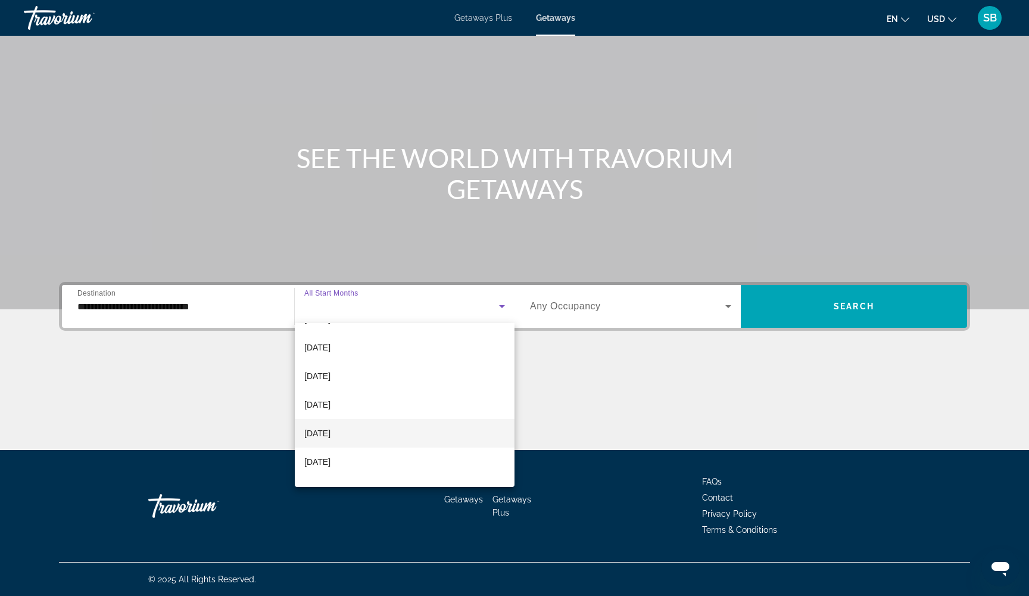
scroll to position [221, 0]
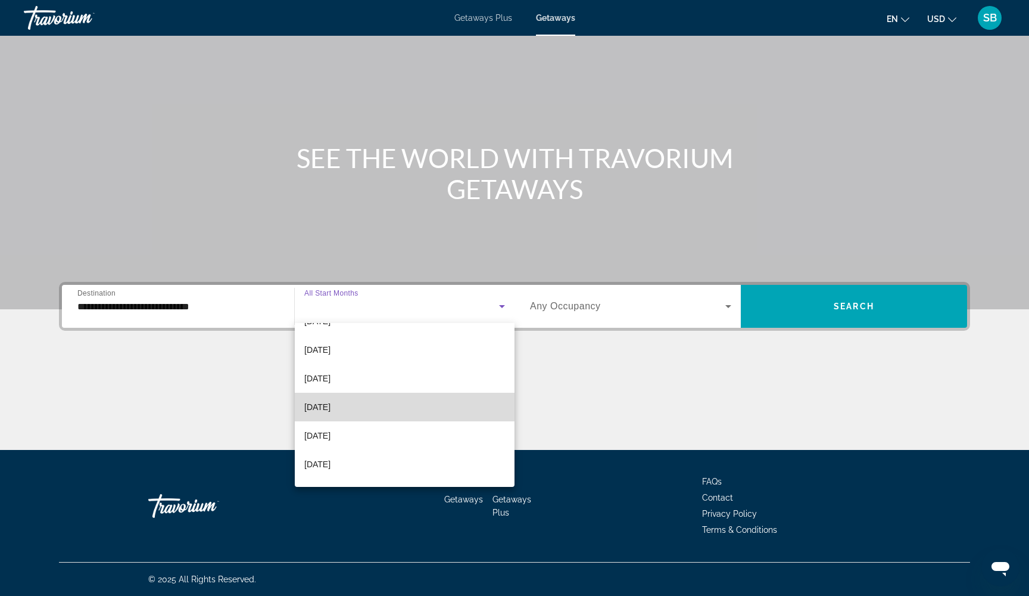
click at [347, 406] on mat-option "[DATE]" at bounding box center [405, 406] width 220 height 29
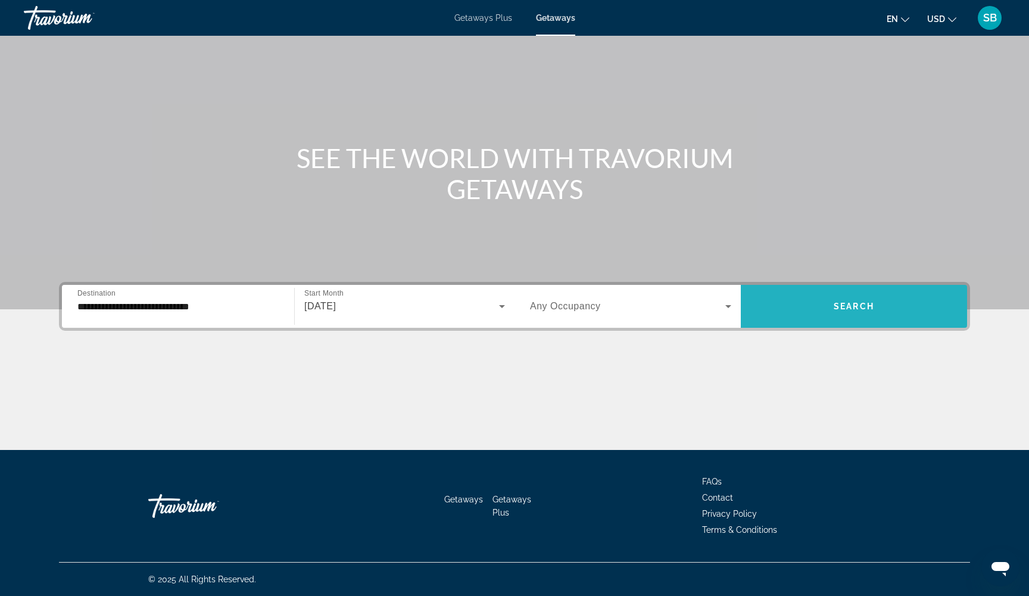
click at [820, 310] on span "Search widget" at bounding box center [854, 306] width 226 height 29
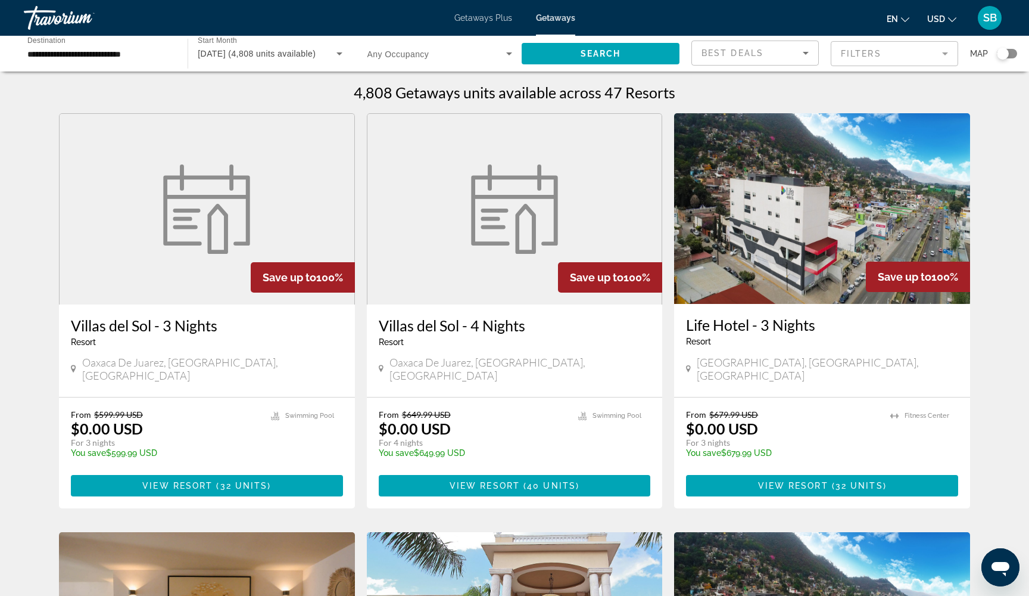
click at [880, 52] on mat-form-field "Filters" at bounding box center [894, 53] width 127 height 25
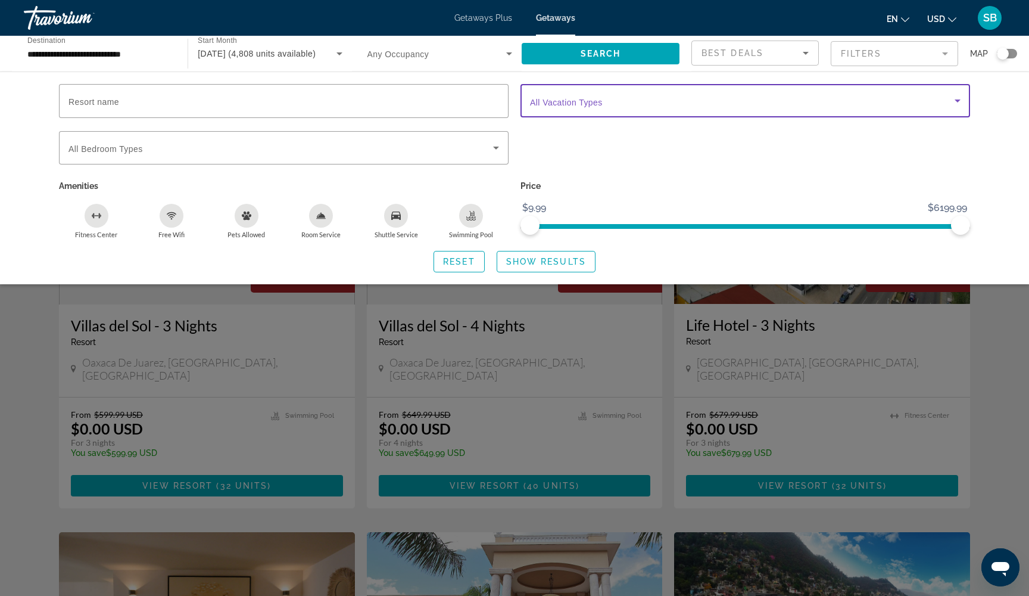
click at [678, 99] on span "Search widget" at bounding box center [742, 101] width 425 height 14
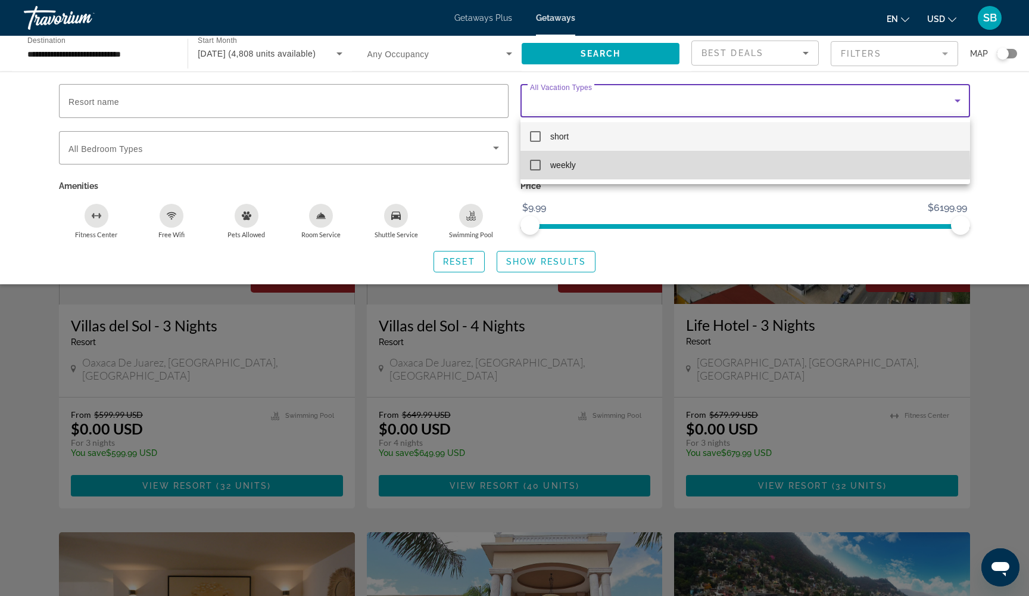
click at [534, 166] on mat-pseudo-checkbox at bounding box center [535, 165] width 11 height 11
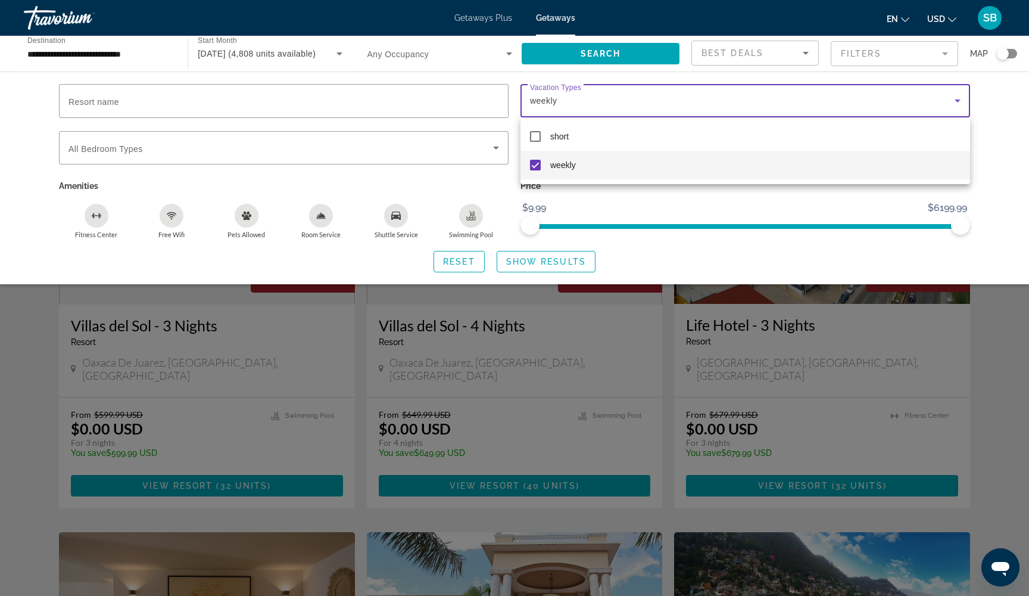
click at [525, 264] on div at bounding box center [514, 298] width 1029 height 596
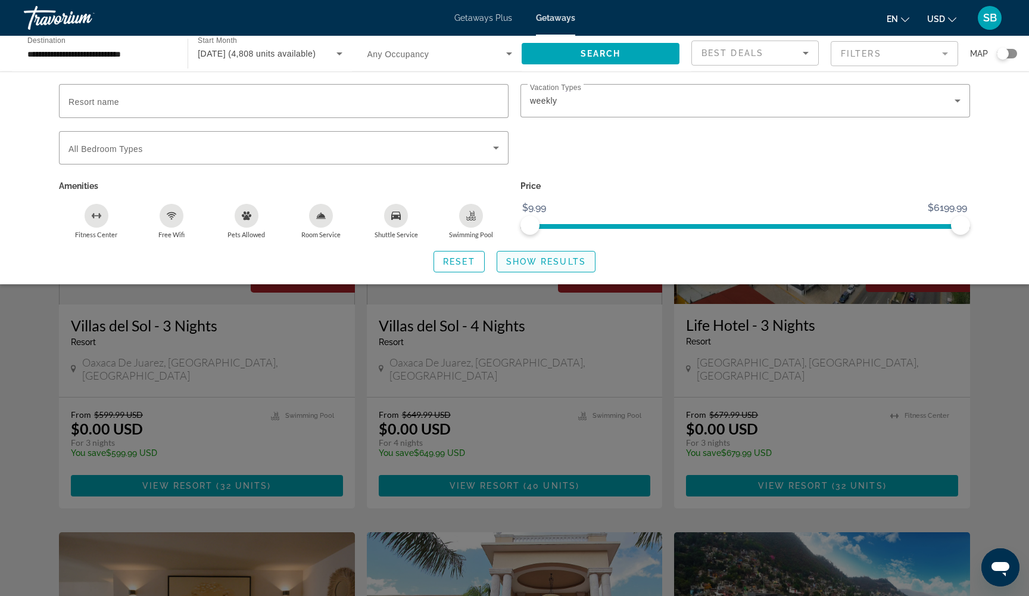
click at [524, 263] on span "Show Results" at bounding box center [546, 262] width 80 height 10
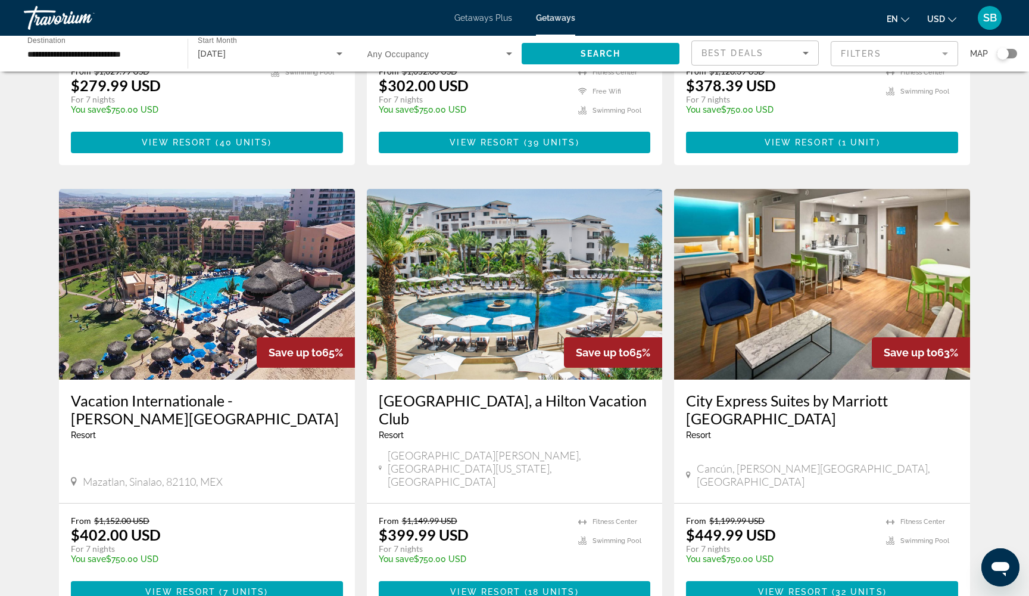
scroll to position [1204, 0]
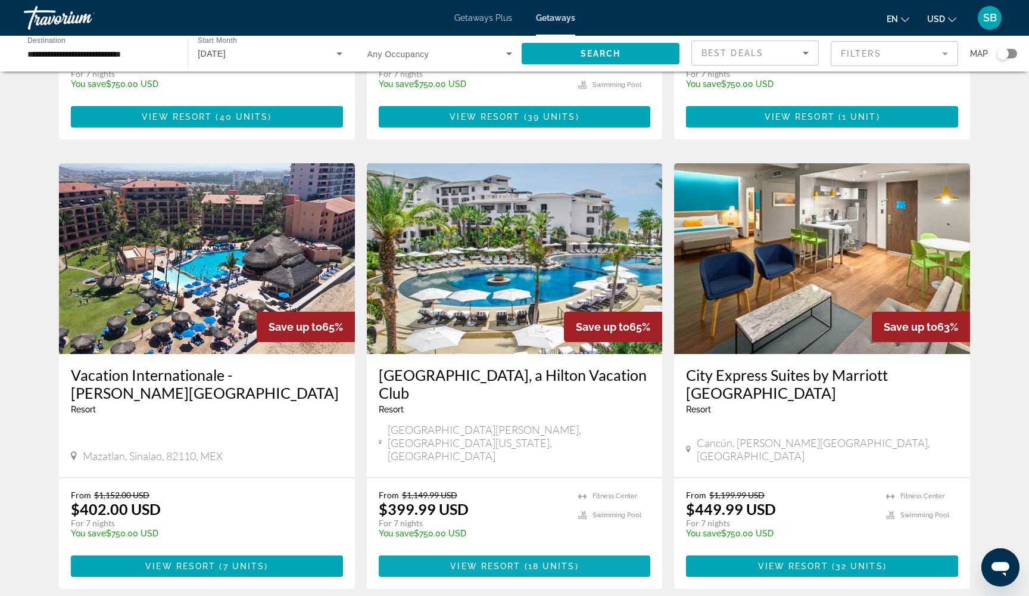
click at [499, 561] on span "View Resort" at bounding box center [485, 566] width 70 height 10
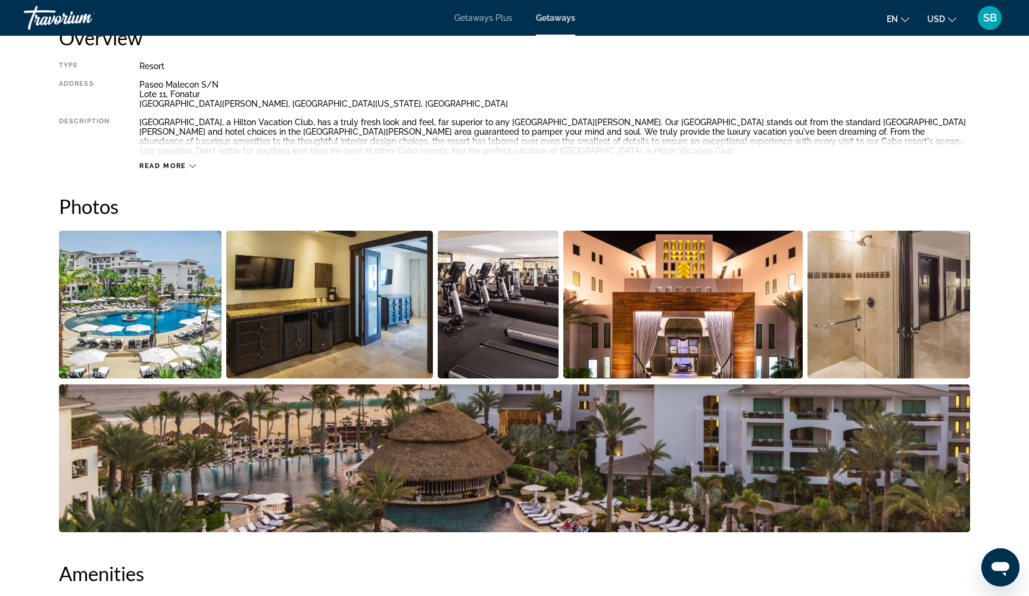
scroll to position [419, 0]
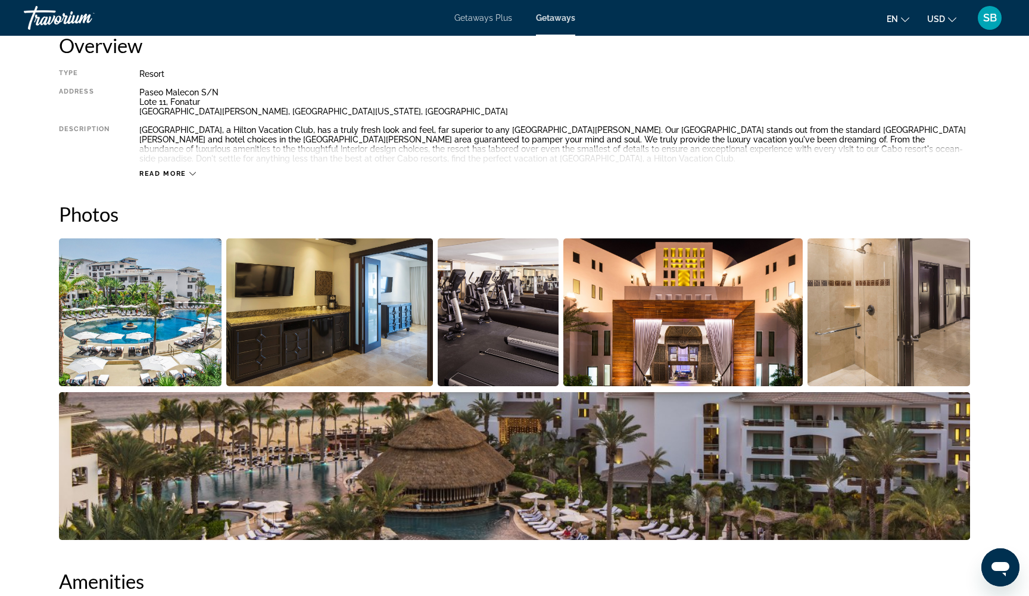
click at [172, 339] on img "Open full-screen image slider" at bounding box center [140, 312] width 163 height 148
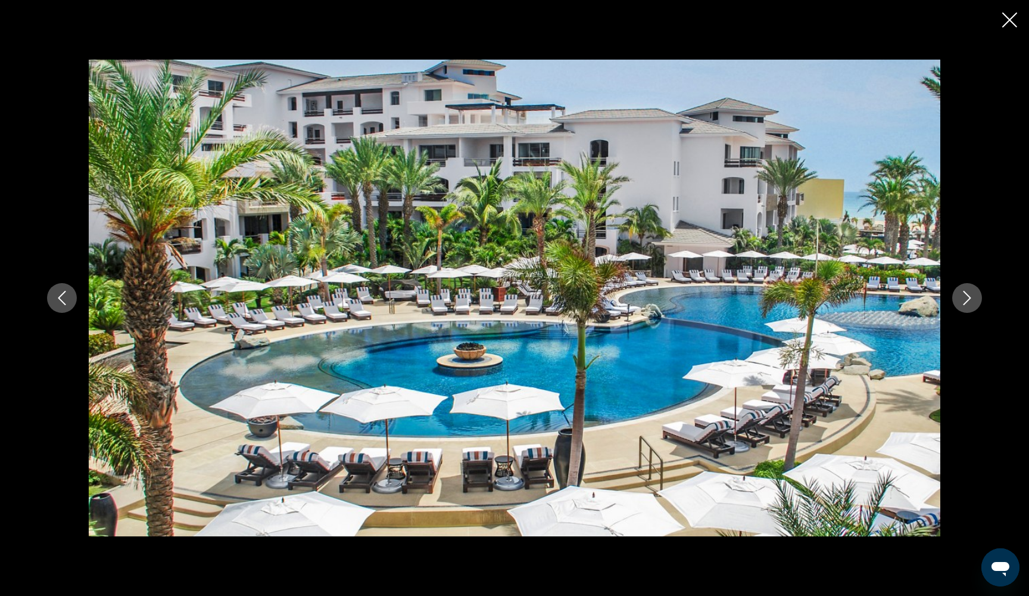
click at [972, 304] on icon "Next image" at bounding box center [967, 298] width 14 height 14
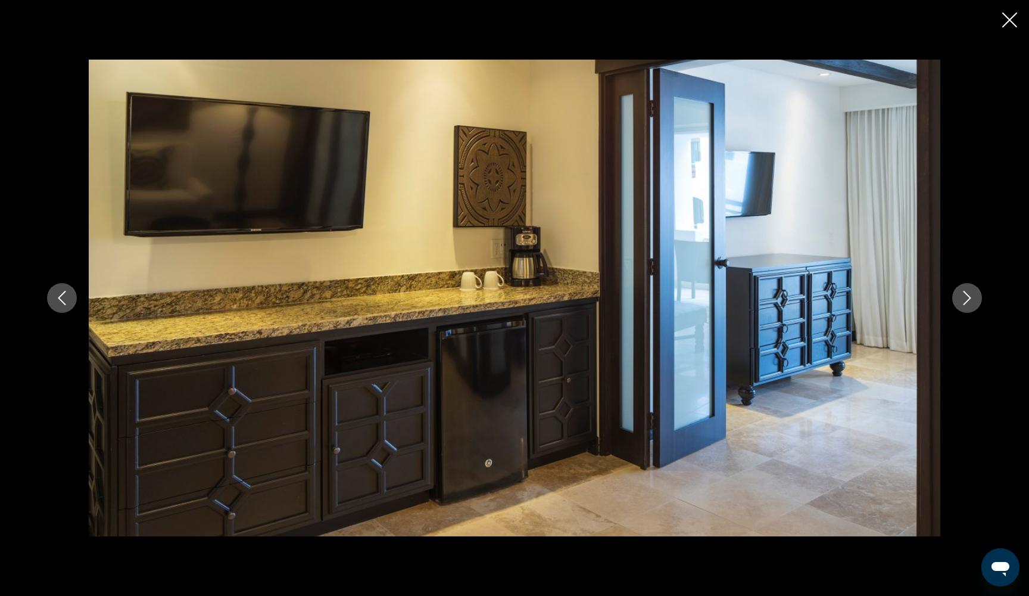
click at [972, 304] on icon "Next image" at bounding box center [967, 298] width 14 height 14
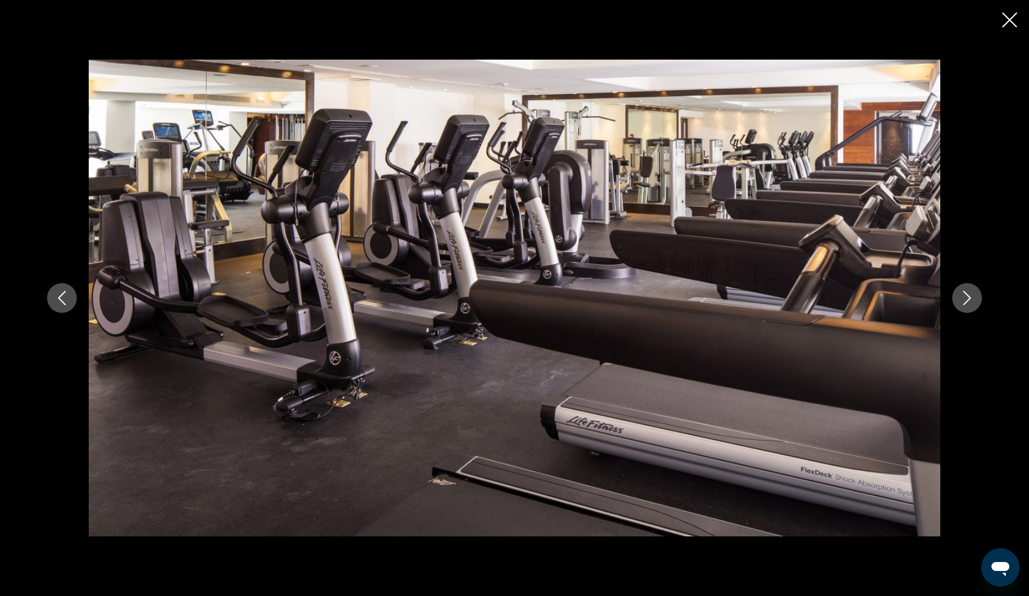
click at [972, 304] on icon "Next image" at bounding box center [967, 298] width 14 height 14
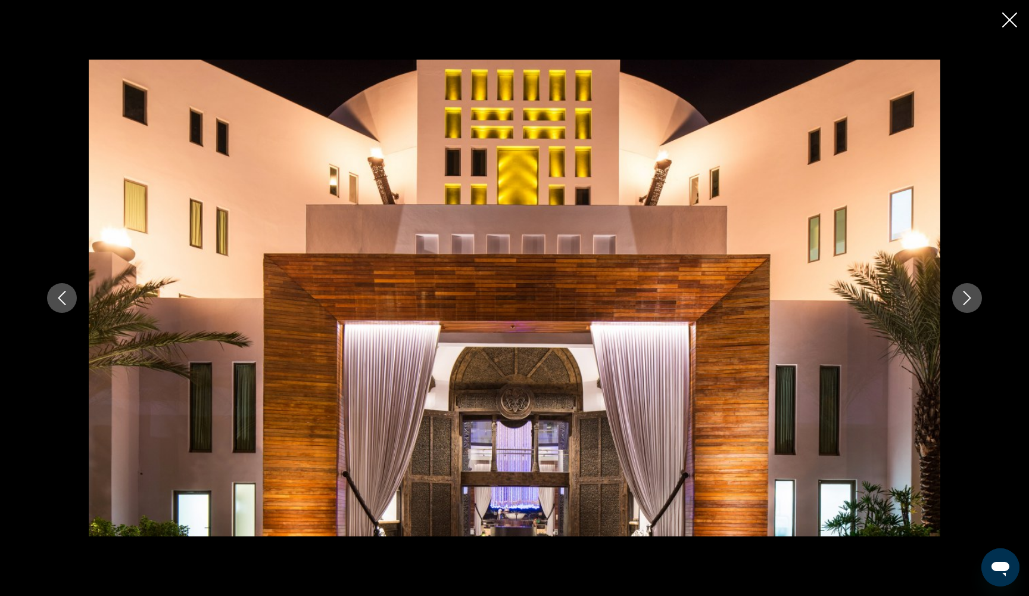
click at [972, 304] on icon "Next image" at bounding box center [967, 298] width 14 height 14
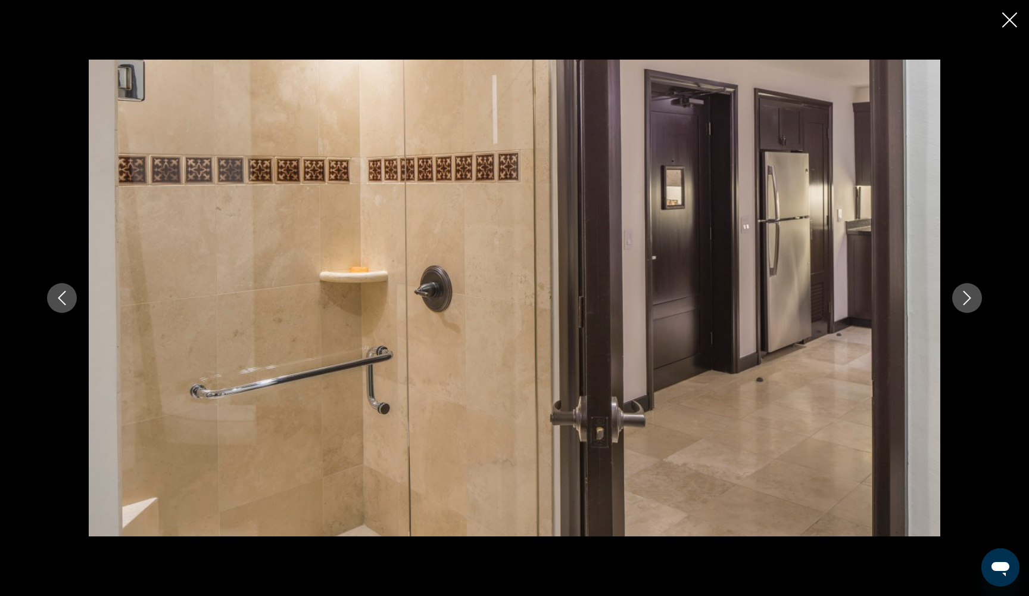
click at [972, 304] on icon "Next image" at bounding box center [967, 298] width 14 height 14
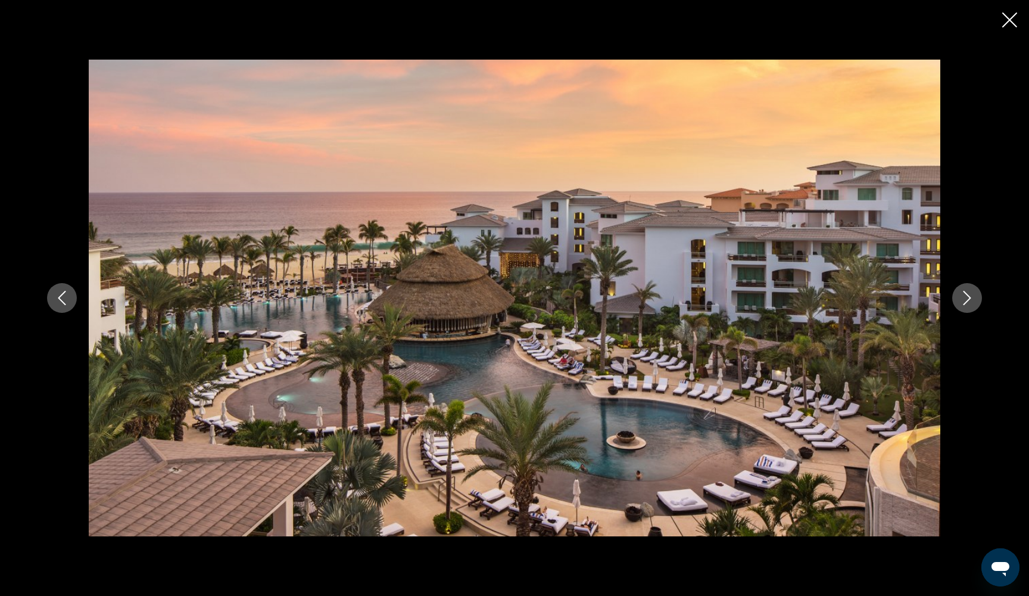
click at [972, 304] on icon "Next image" at bounding box center [967, 298] width 14 height 14
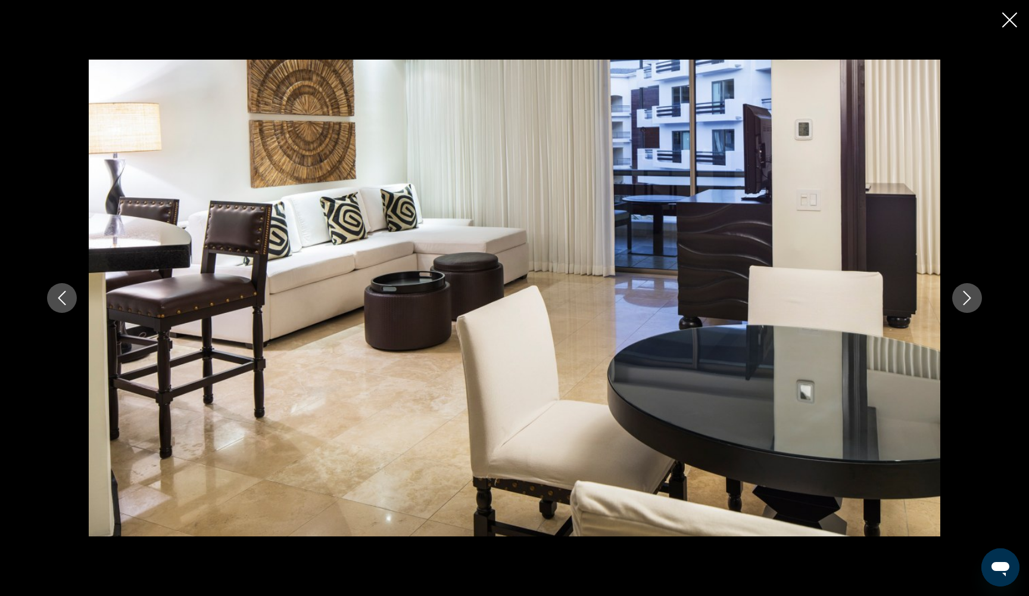
click at [972, 304] on icon "Next image" at bounding box center [967, 298] width 14 height 14
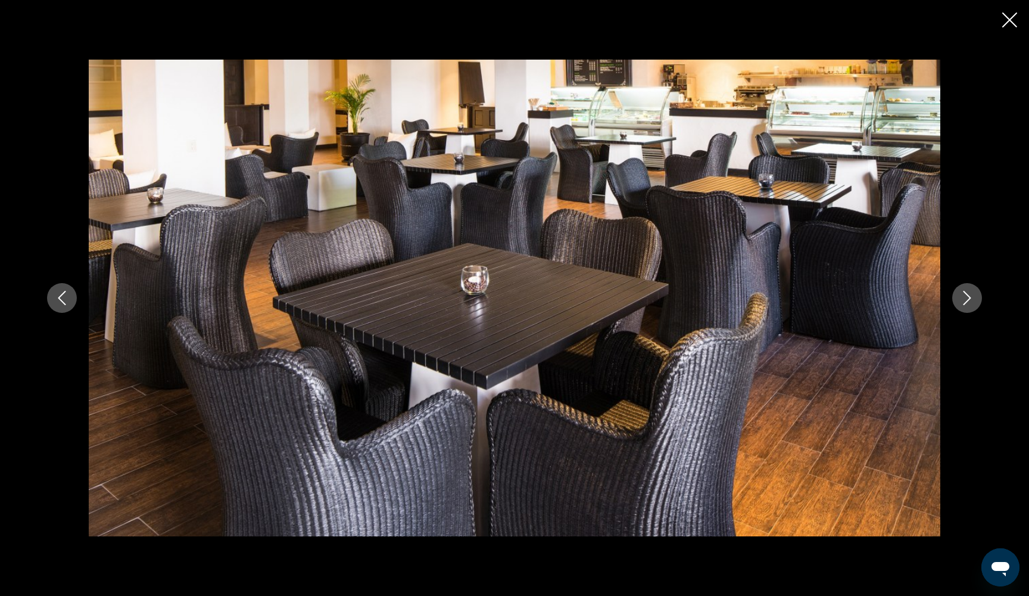
click at [972, 304] on icon "Next image" at bounding box center [967, 298] width 14 height 14
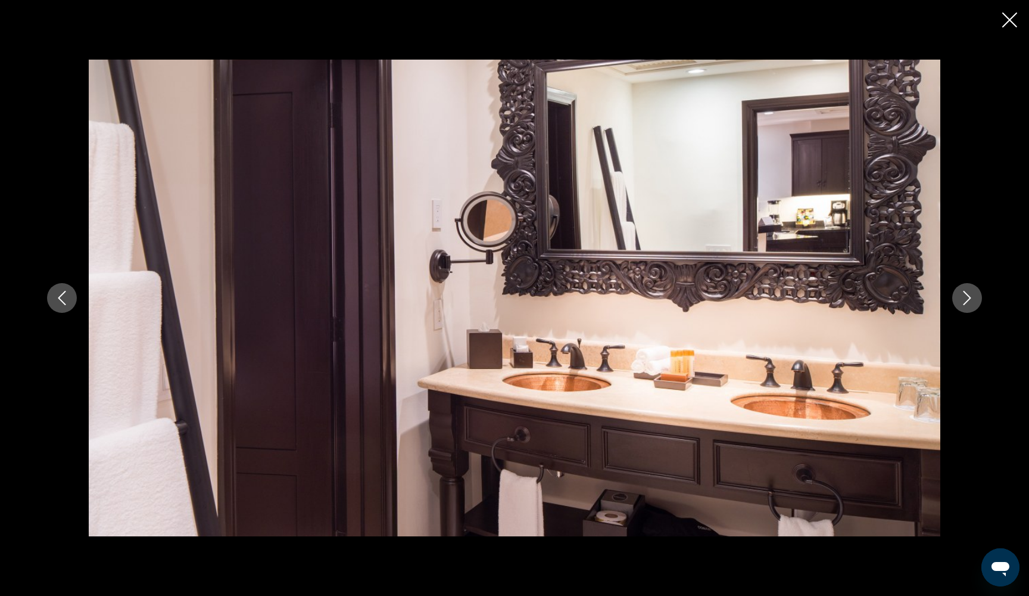
click at [972, 304] on icon "Next image" at bounding box center [967, 298] width 14 height 14
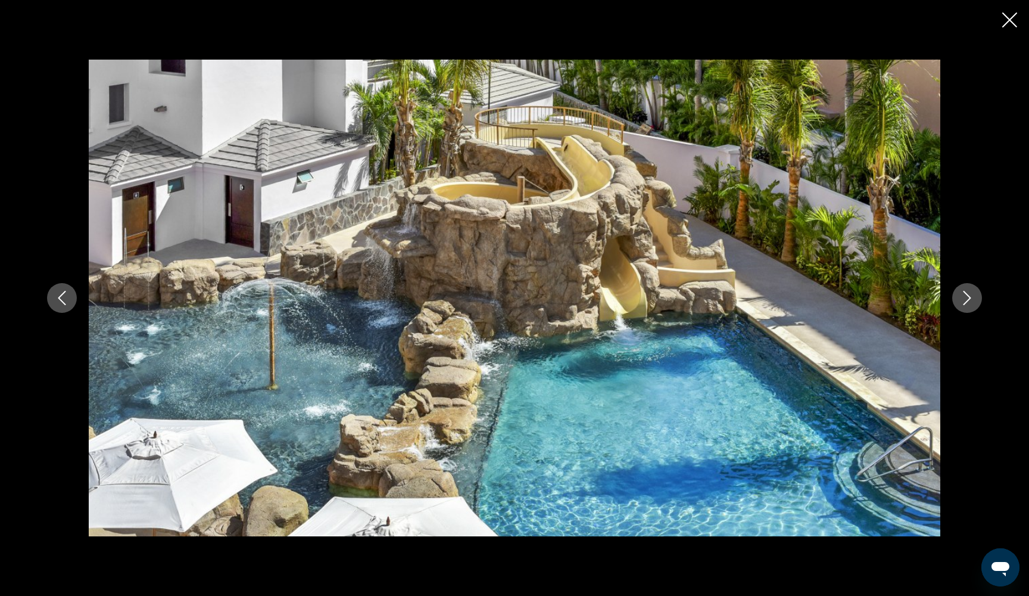
click at [1012, 22] on icon "Close slideshow" at bounding box center [1009, 20] width 15 height 15
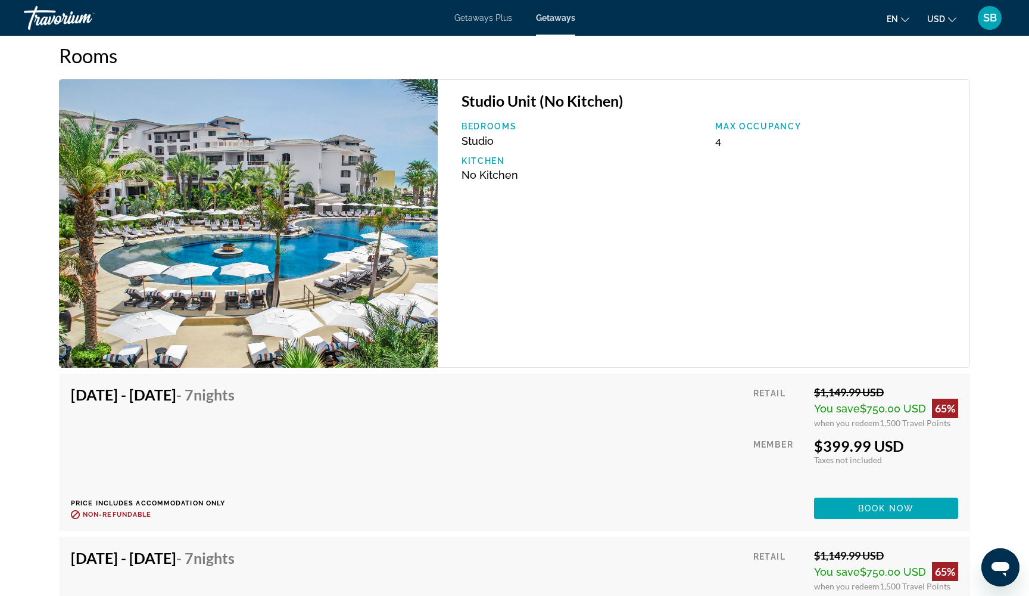
scroll to position [1865, 0]
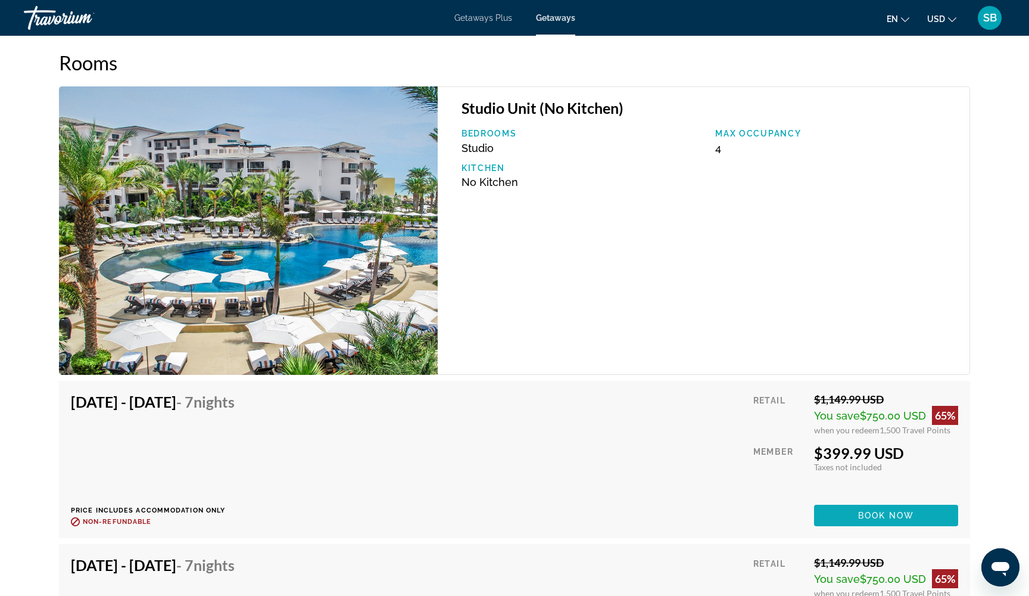
click at [855, 514] on span "Main content" at bounding box center [886, 515] width 144 height 29
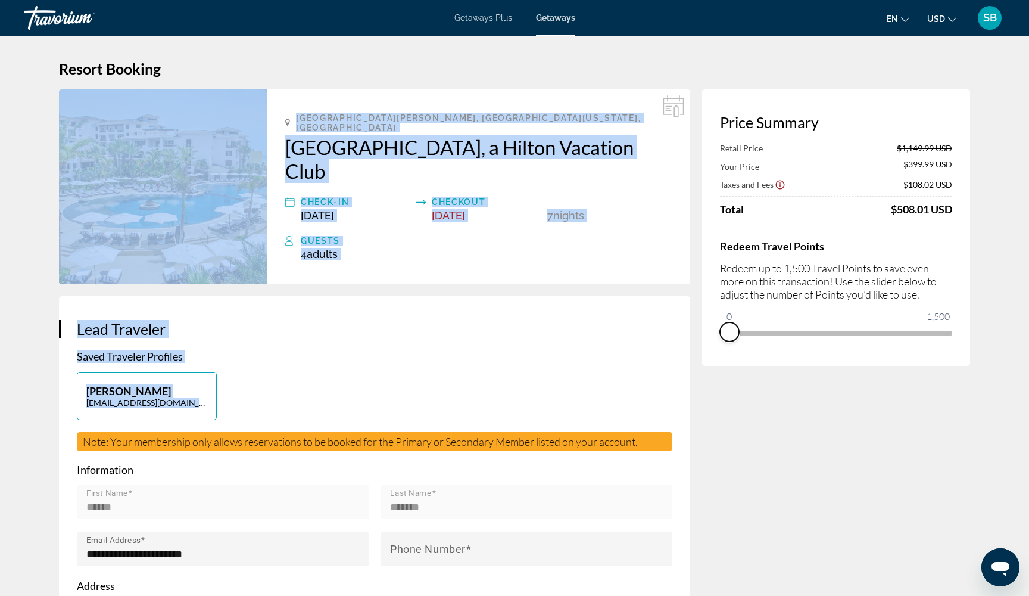
drag, startPoint x: 943, startPoint y: 351, endPoint x: 668, endPoint y: 367, distance: 275.6
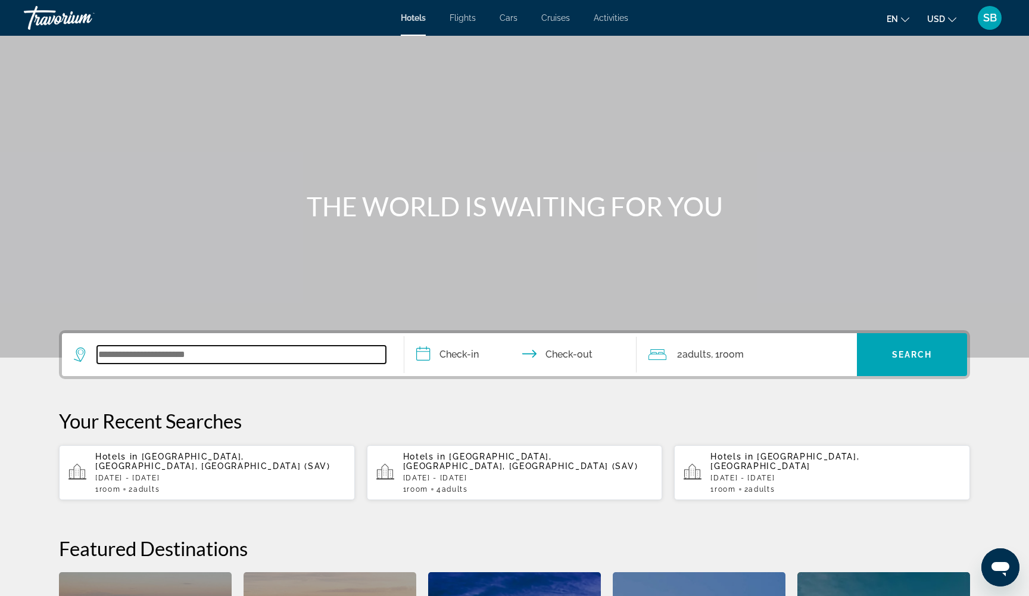
click at [208, 351] on input "Search widget" at bounding box center [241, 354] width 289 height 18
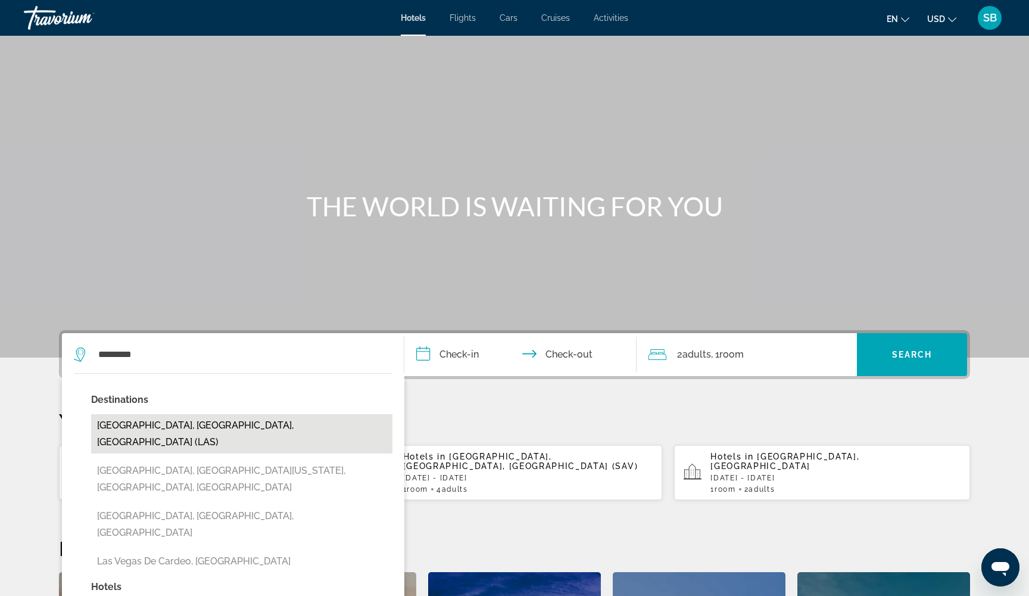
drag, startPoint x: 123, startPoint y: 377, endPoint x: 179, endPoint y: 425, distance: 73.1
click at [179, 425] on button "Las Vegas, NV, United States (LAS)" at bounding box center [241, 433] width 301 height 39
type input "**********"
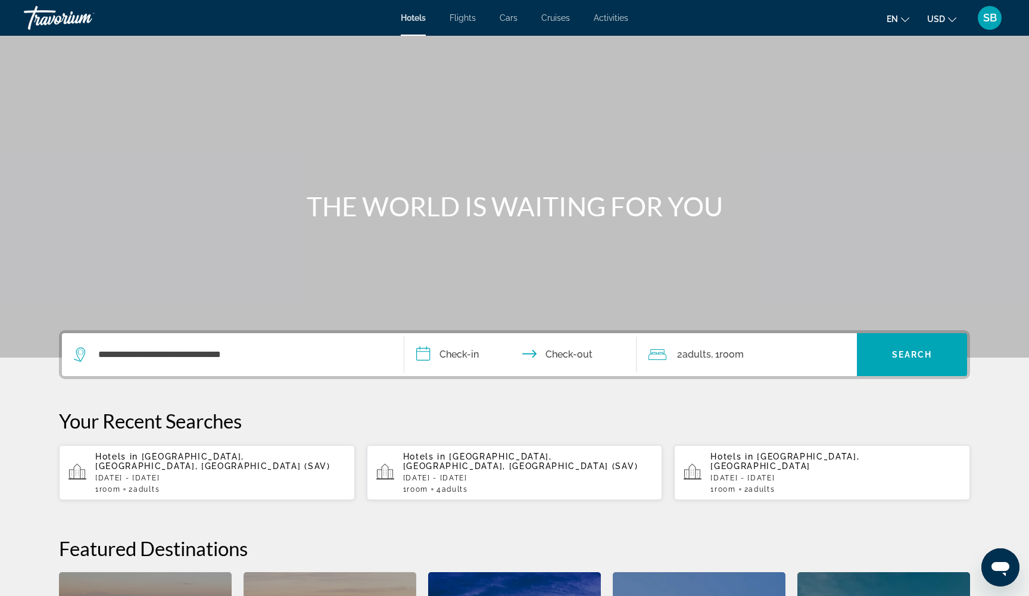
click at [425, 359] on input "**********" at bounding box center [522, 356] width 237 height 46
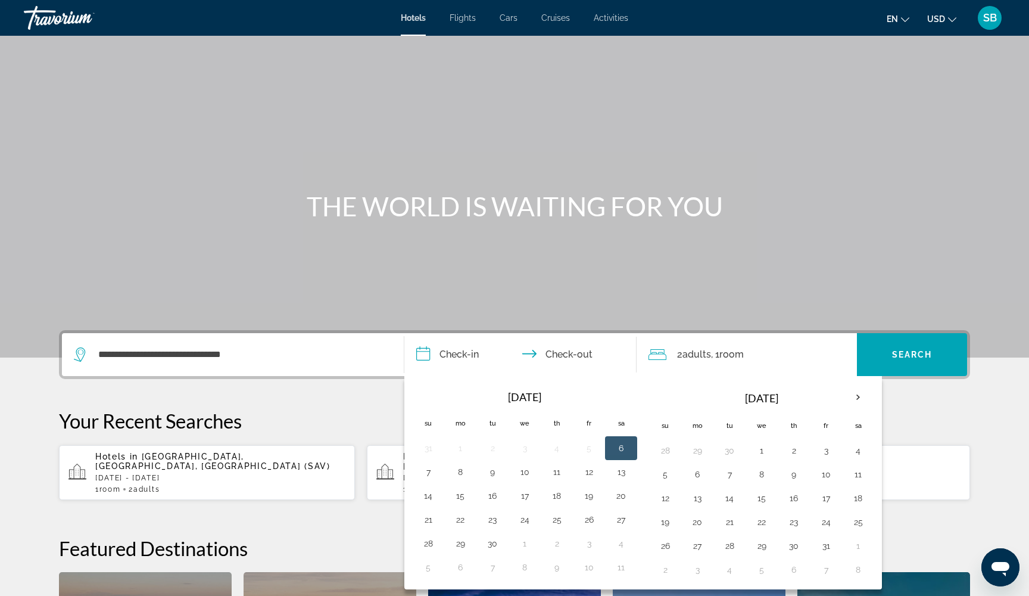
scroll to position [291, 0]
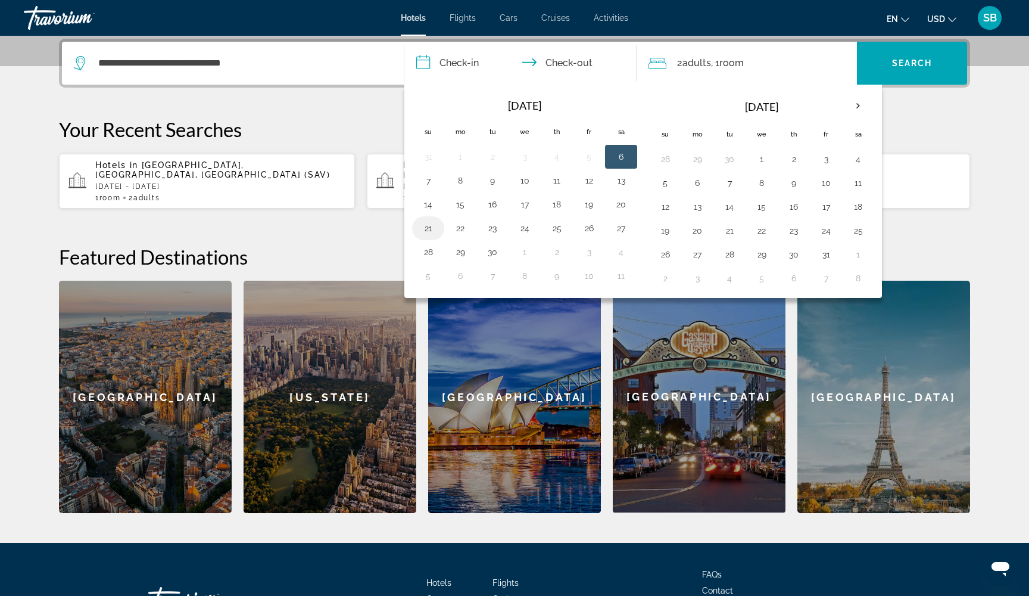
click at [428, 234] on button "21" at bounding box center [428, 228] width 19 height 17
click at [559, 229] on button "25" at bounding box center [556, 228] width 19 height 17
type input "**********"
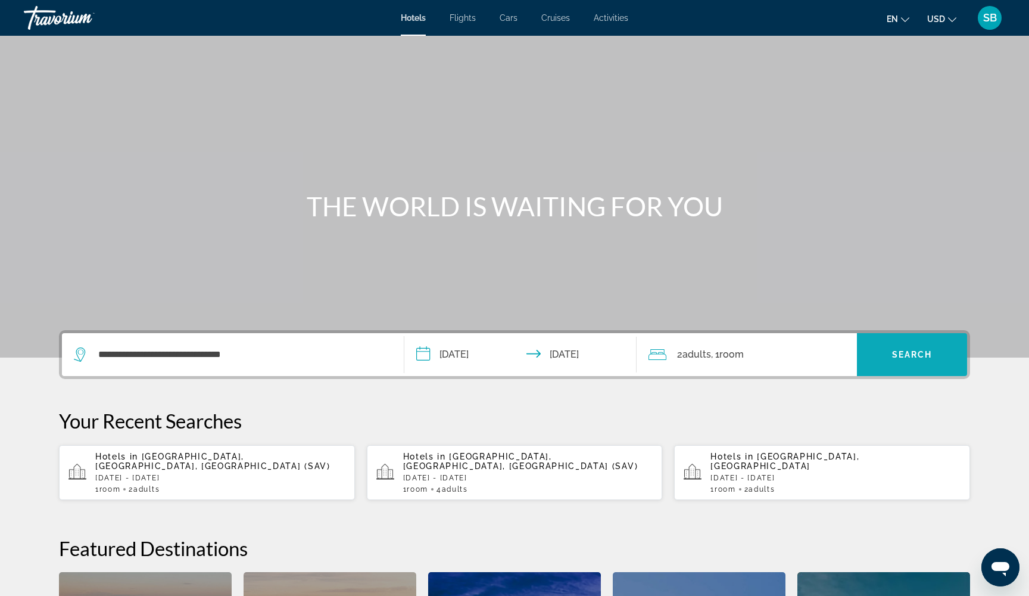
scroll to position [0, 0]
click at [895, 364] on span "Search widget" at bounding box center [912, 354] width 110 height 29
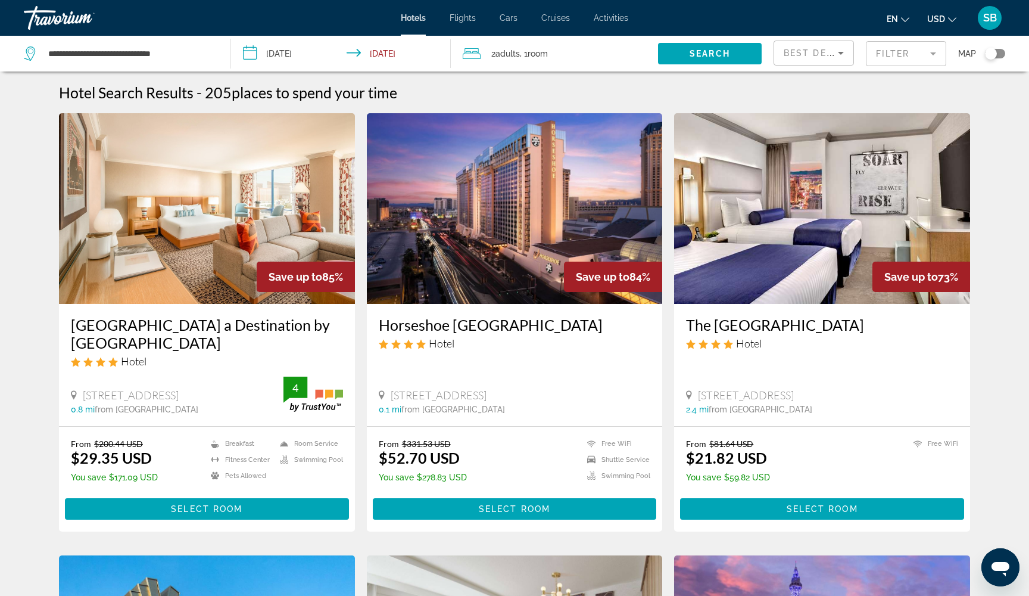
click at [890, 52] on mat-form-field "Filter" at bounding box center [906, 53] width 80 height 25
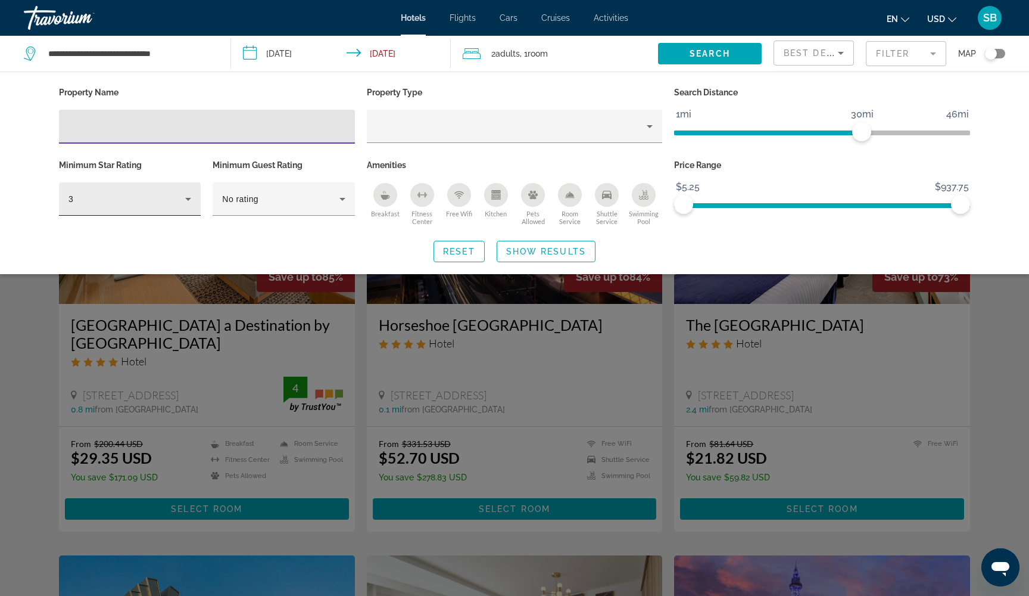
click at [192, 197] on icon "Hotel Filters" at bounding box center [188, 199] width 14 height 14
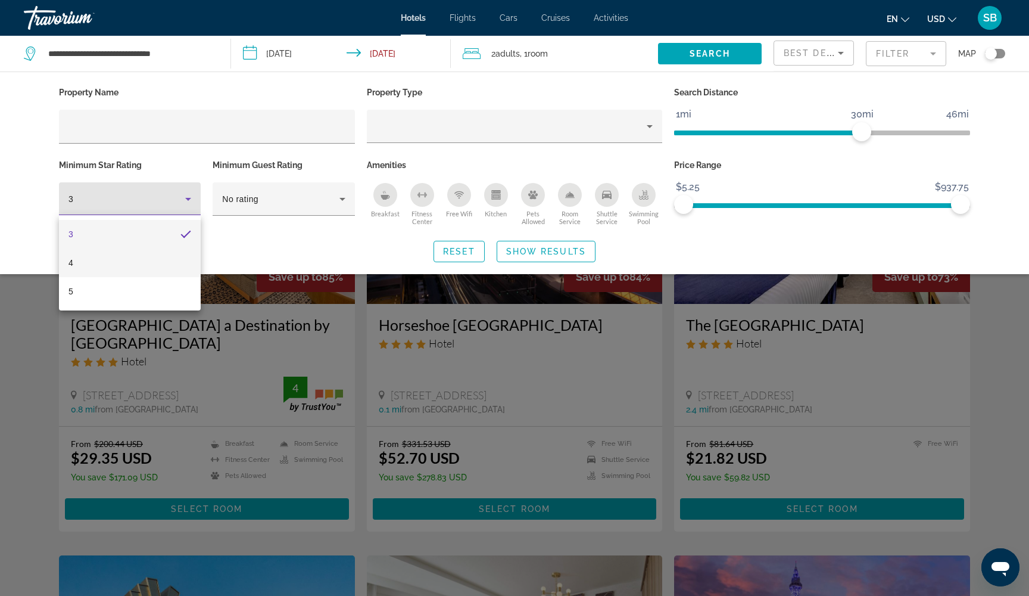
click at [158, 257] on mat-option "4" at bounding box center [130, 262] width 142 height 29
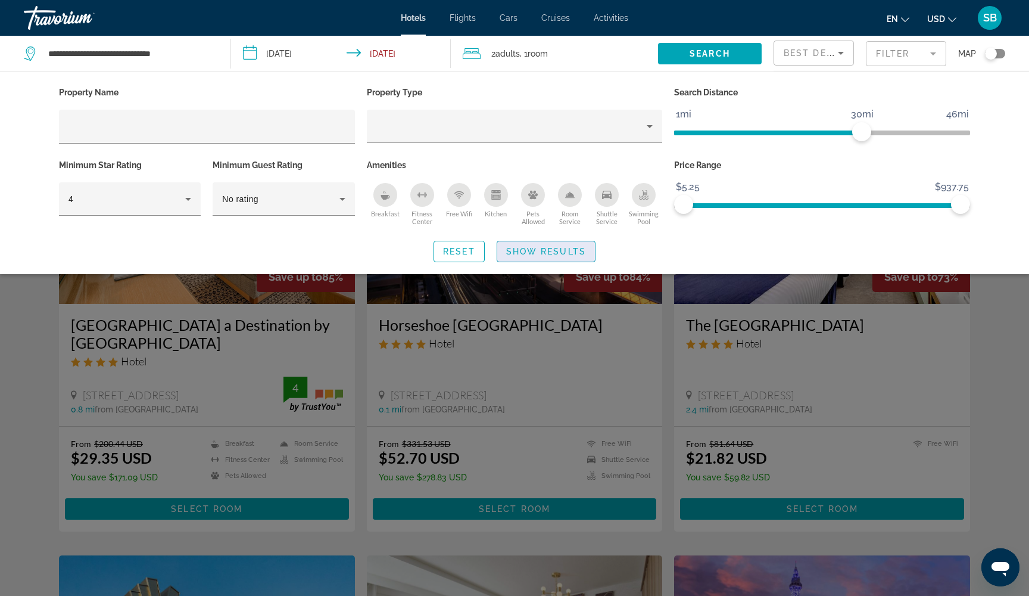
click at [522, 255] on span "Show Results" at bounding box center [546, 252] width 80 height 10
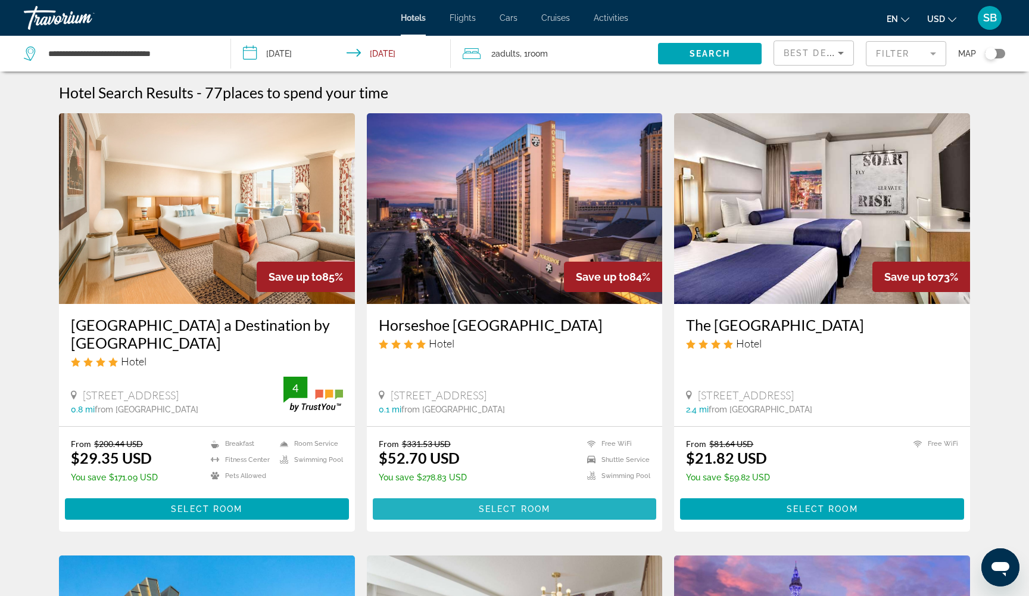
click at [417, 513] on span "Main content" at bounding box center [515, 508] width 284 height 29
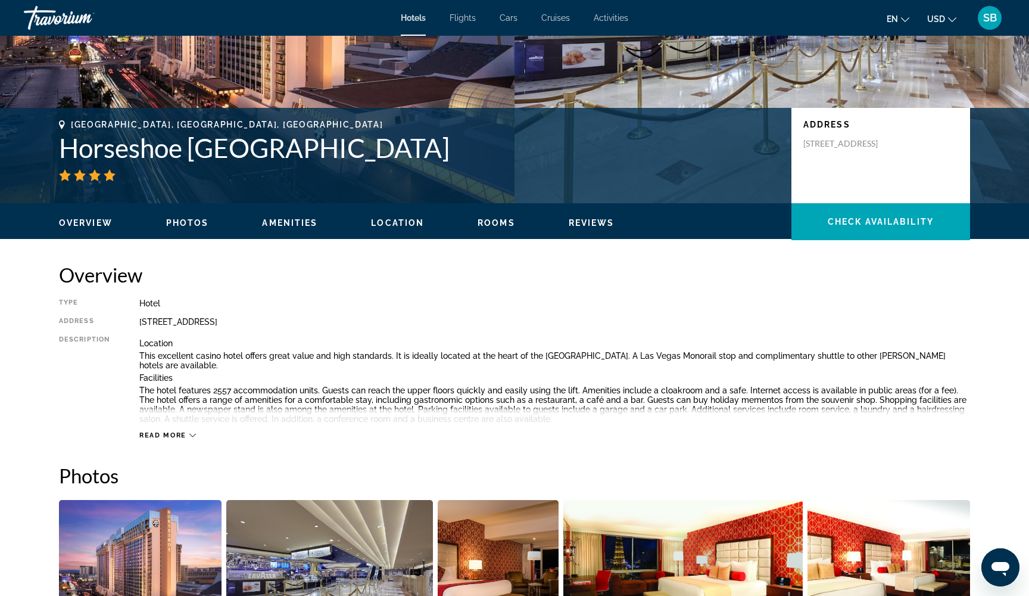
scroll to position [225, 0]
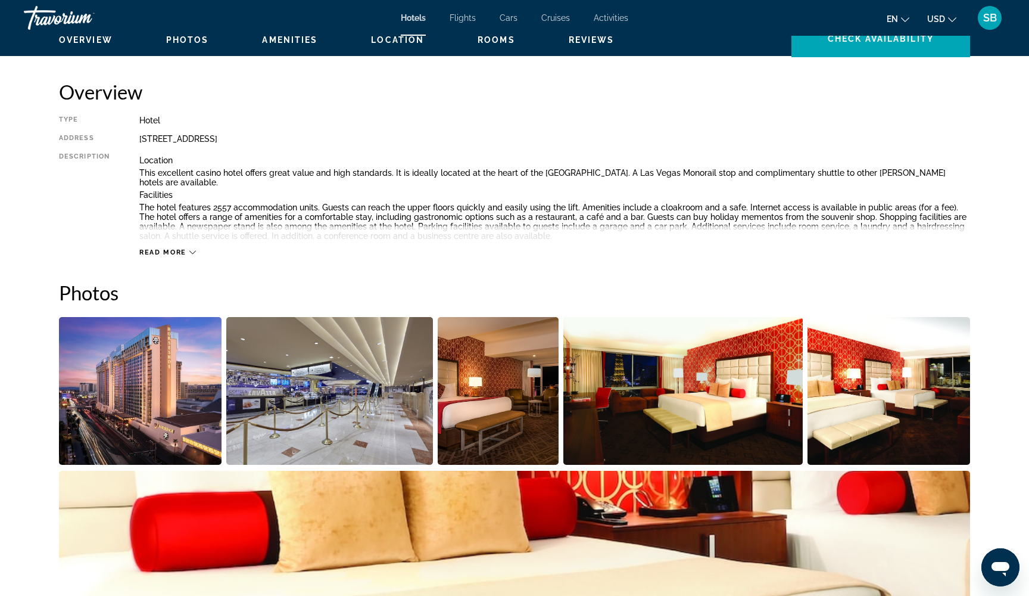
click at [187, 252] on div "Read more" at bounding box center [167, 252] width 57 height 8
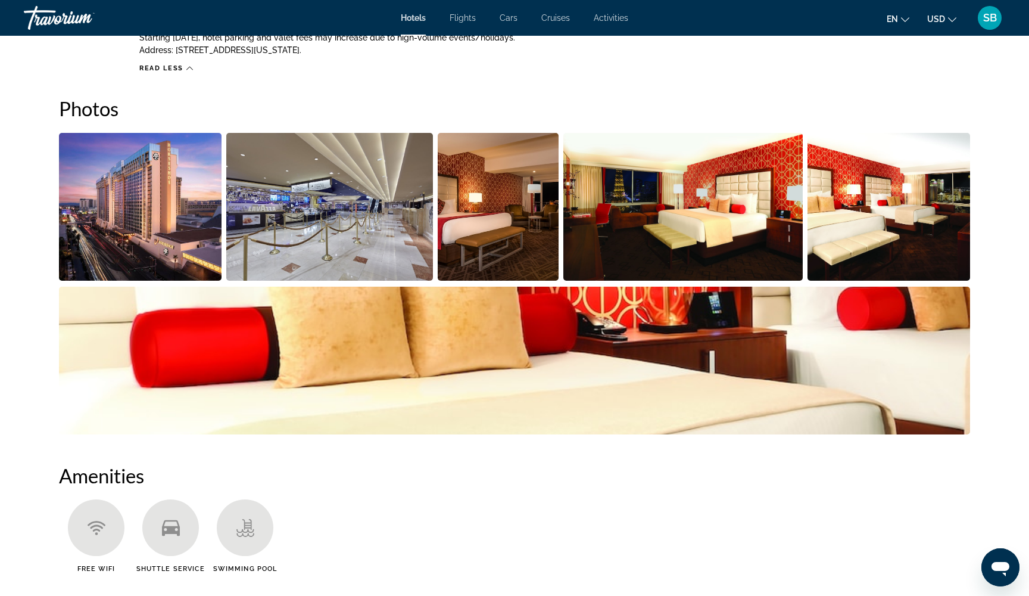
click at [173, 197] on img "Open full-screen image slider" at bounding box center [140, 207] width 163 height 148
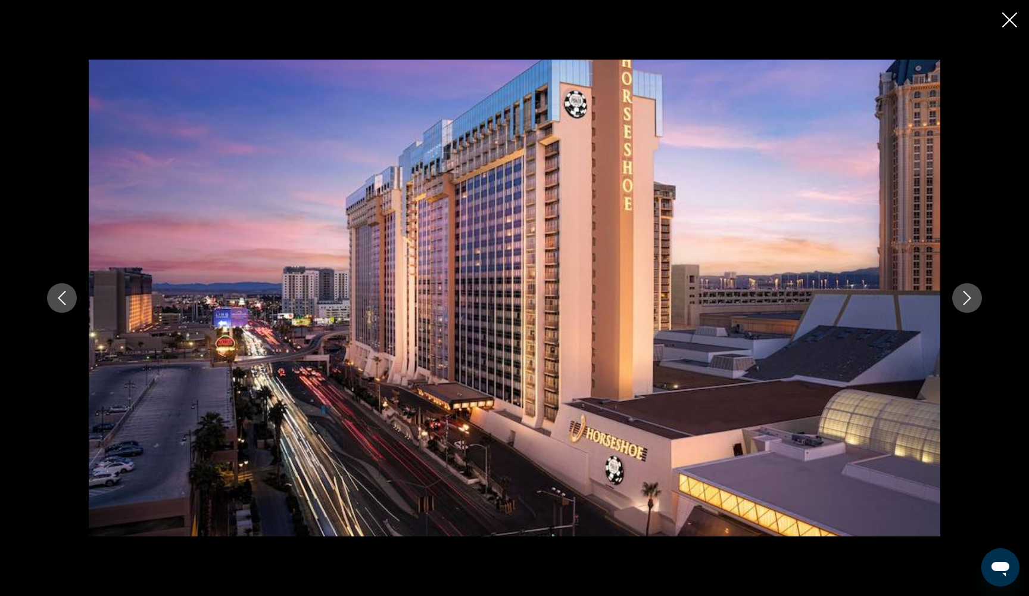
click at [969, 310] on button "Next image" at bounding box center [967, 298] width 30 height 30
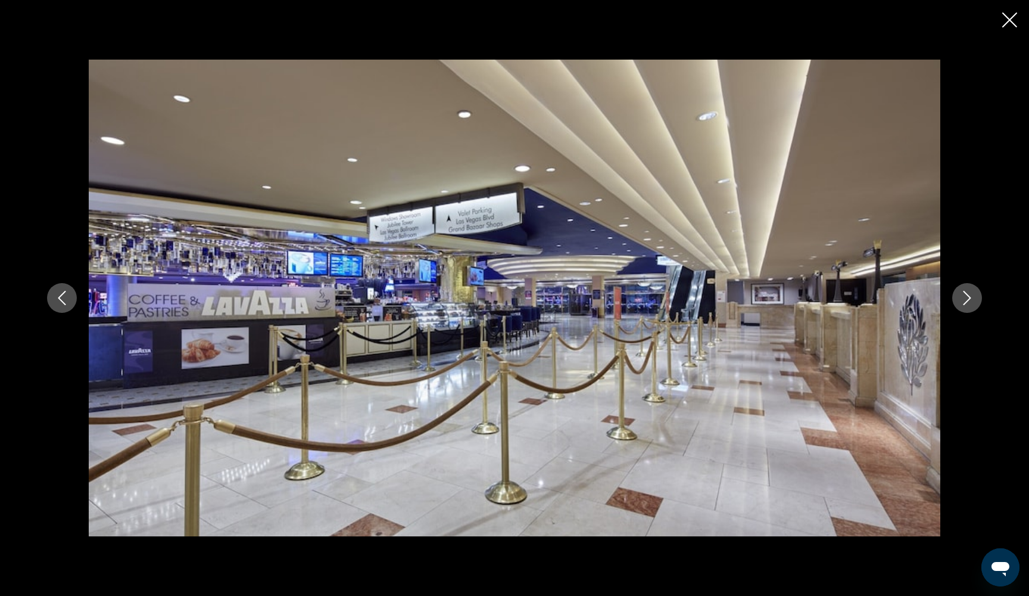
click at [969, 310] on button "Next image" at bounding box center [967, 298] width 30 height 30
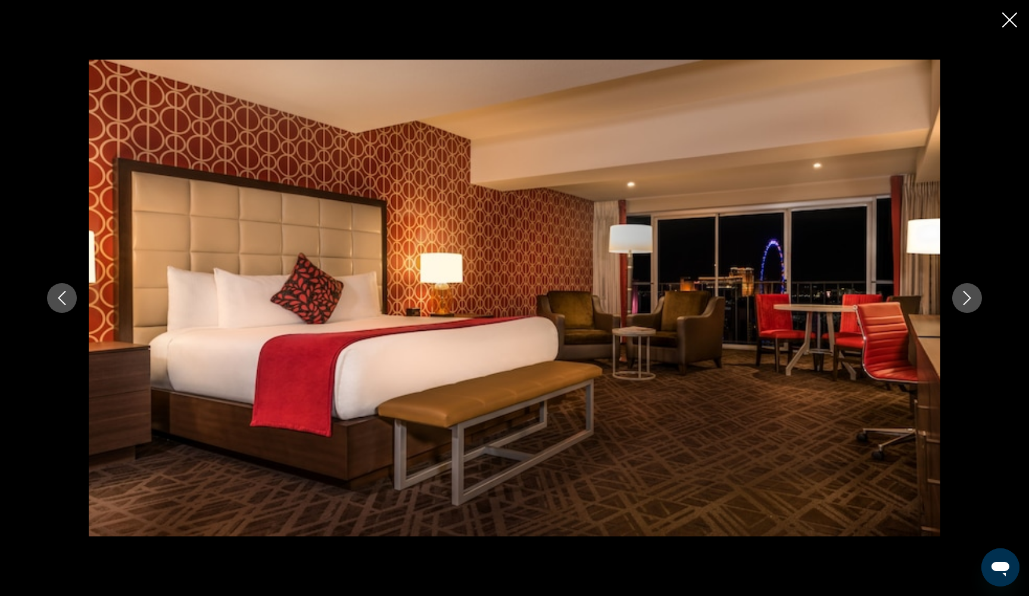
click at [969, 310] on button "Next image" at bounding box center [967, 298] width 30 height 30
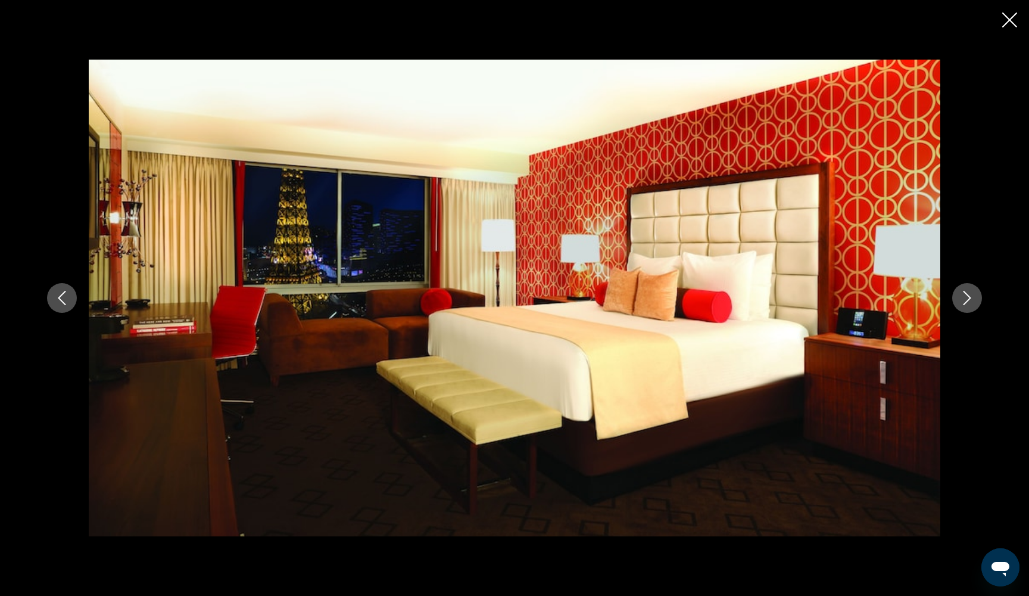
click at [1009, 17] on icon "Close slideshow" at bounding box center [1009, 20] width 15 height 15
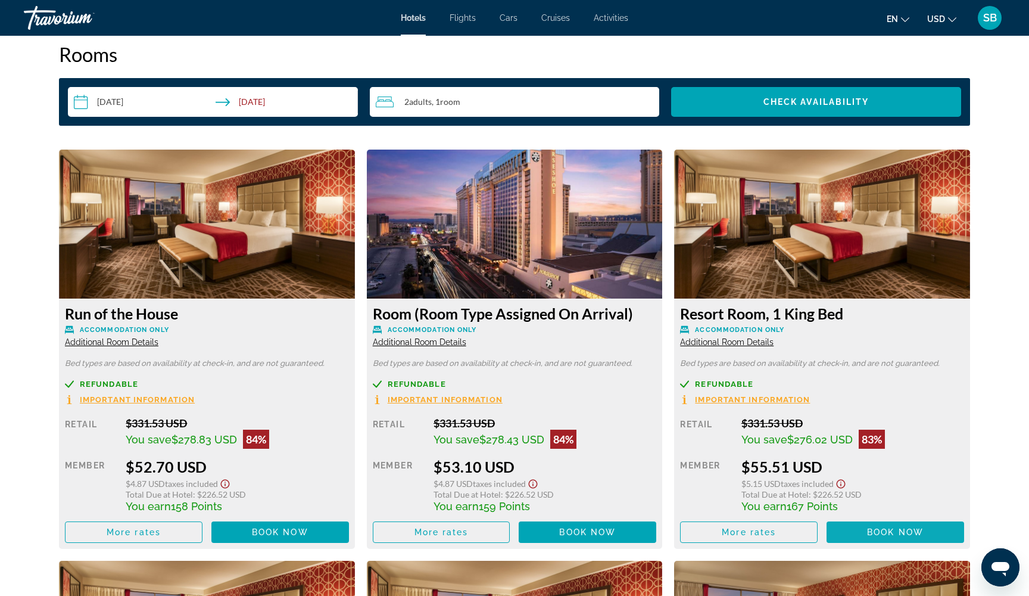
click at [877, 528] on span "Book now" at bounding box center [895, 532] width 57 height 10
